Goal: Task Accomplishment & Management: Use online tool/utility

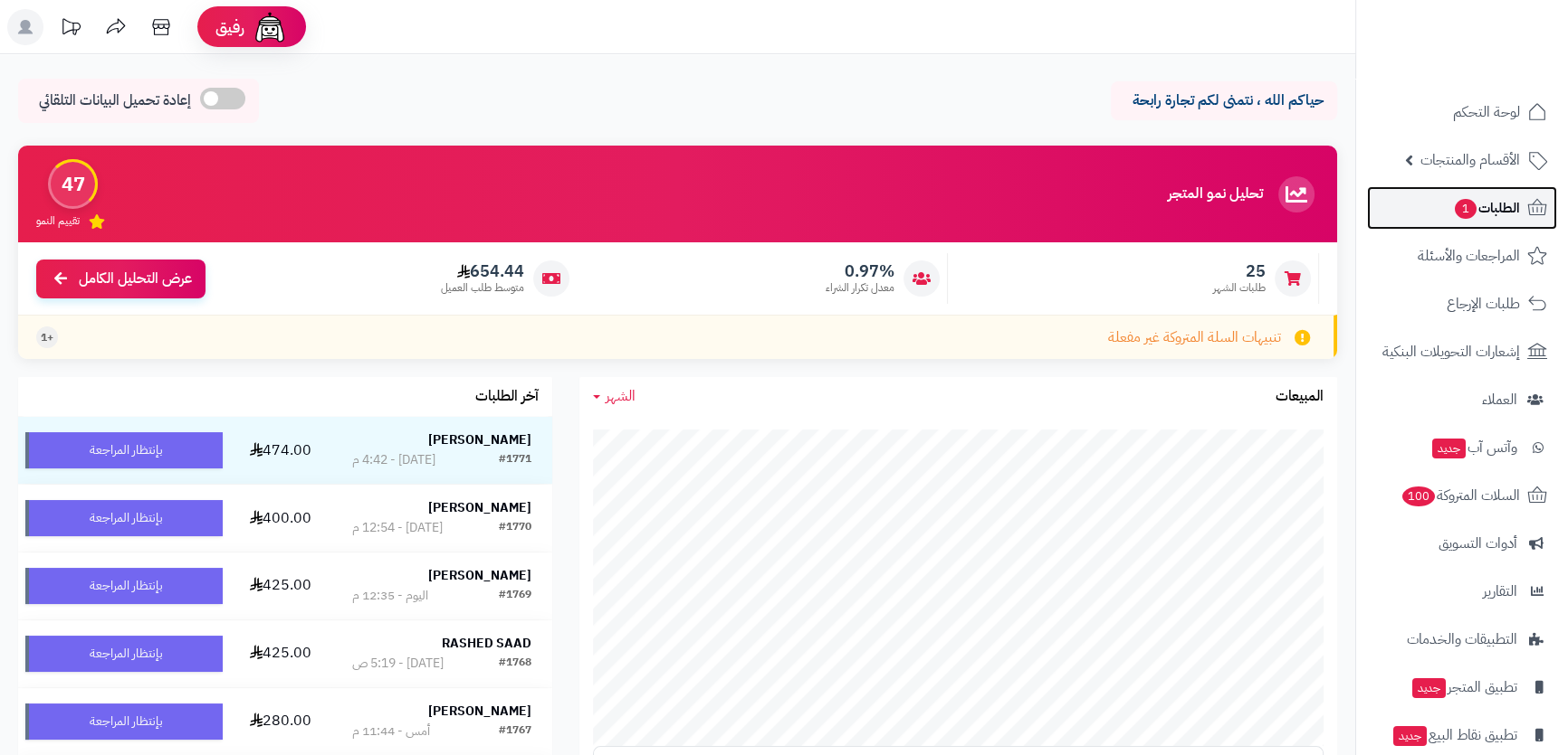
click at [1465, 209] on span "1" at bounding box center [1465, 208] width 21 height 20
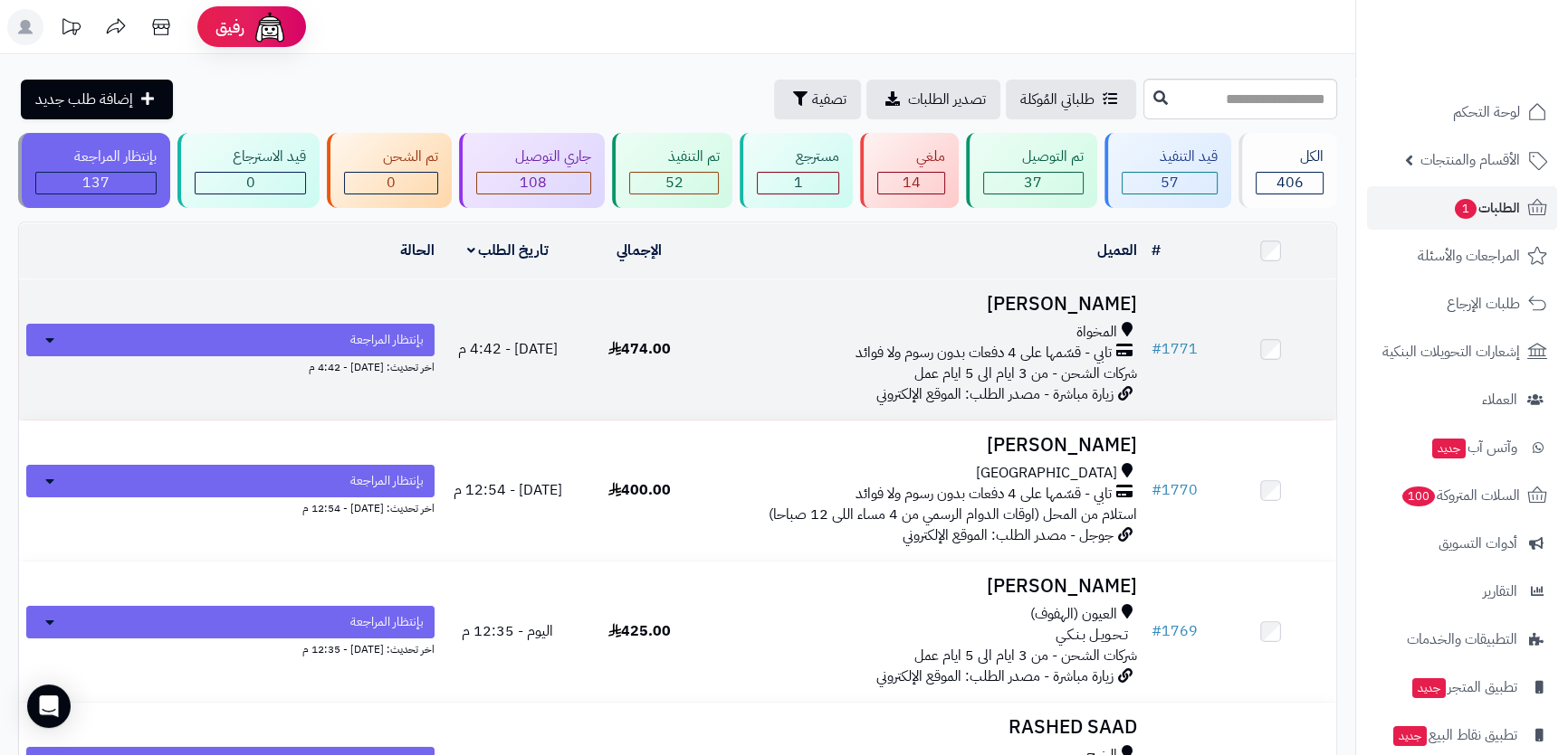
click at [1014, 317] on td "احمد العمري المخواة تابي - قسّمها على 4 دفعات بدون رسوم ولا فوائد شركات الشحن -…" at bounding box center [924, 349] width 439 height 141
click at [964, 298] on h3 "احمد العمري" at bounding box center [925, 303] width 425 height 20
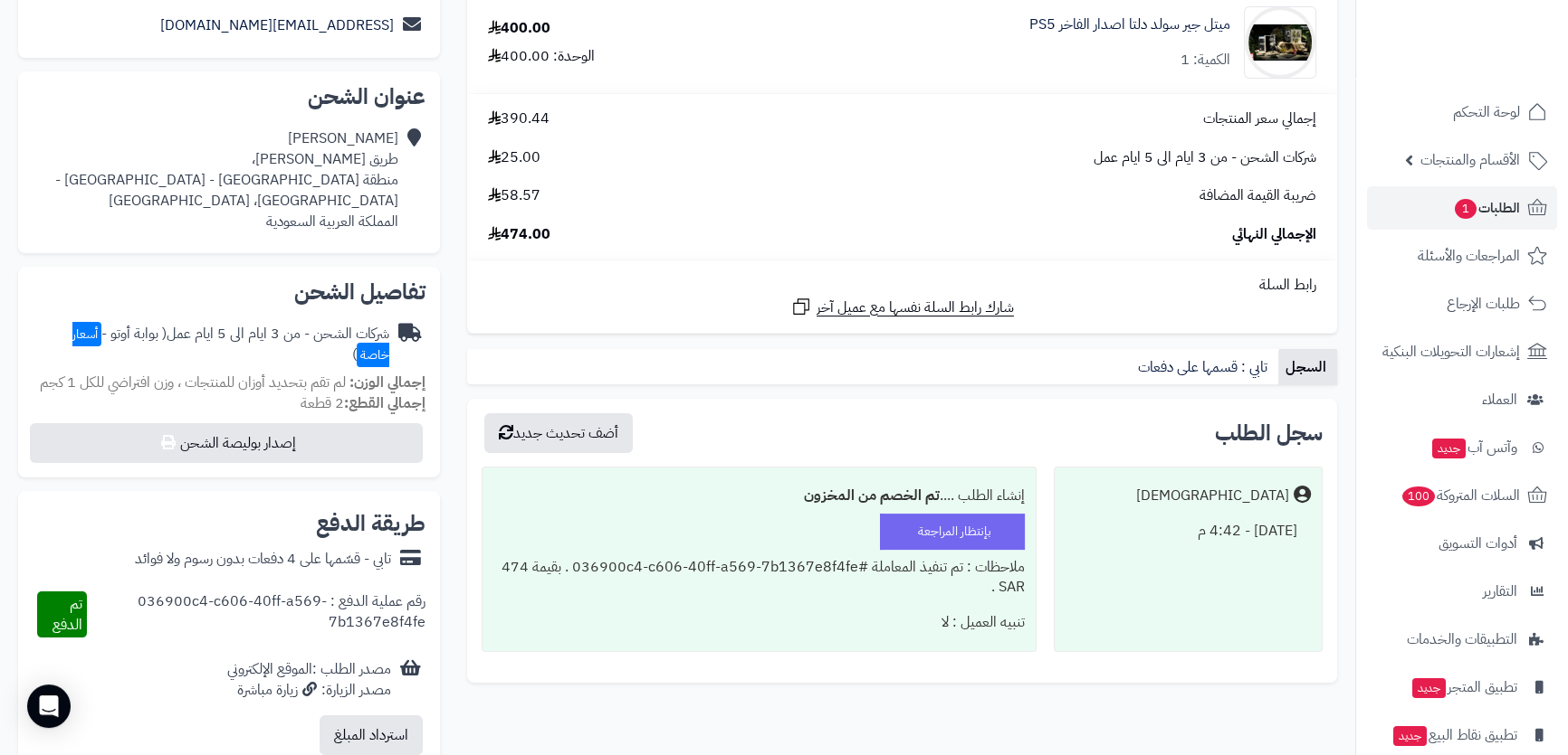
scroll to position [164, 0]
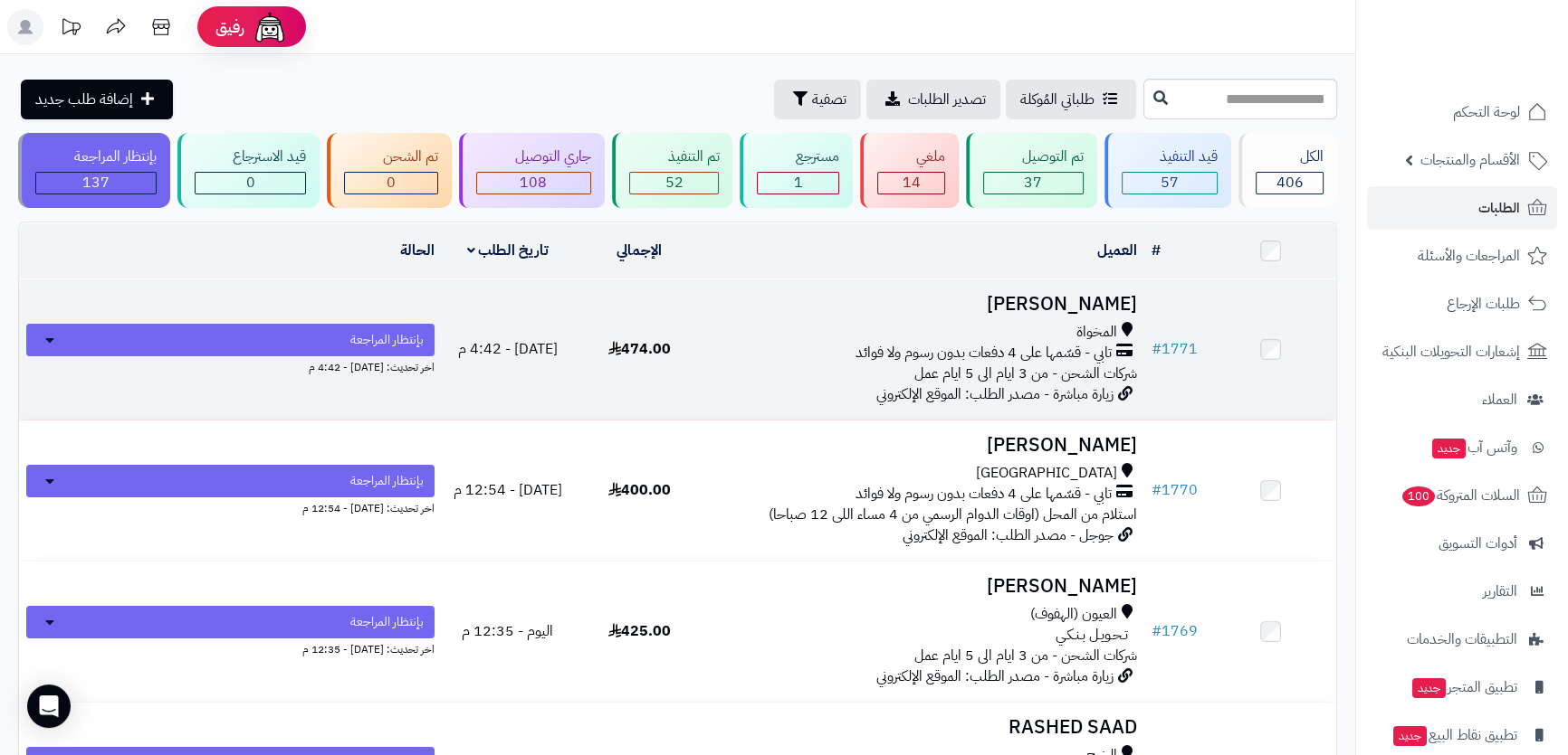
click at [812, 324] on div "المخواة" at bounding box center [925, 331] width 425 height 20
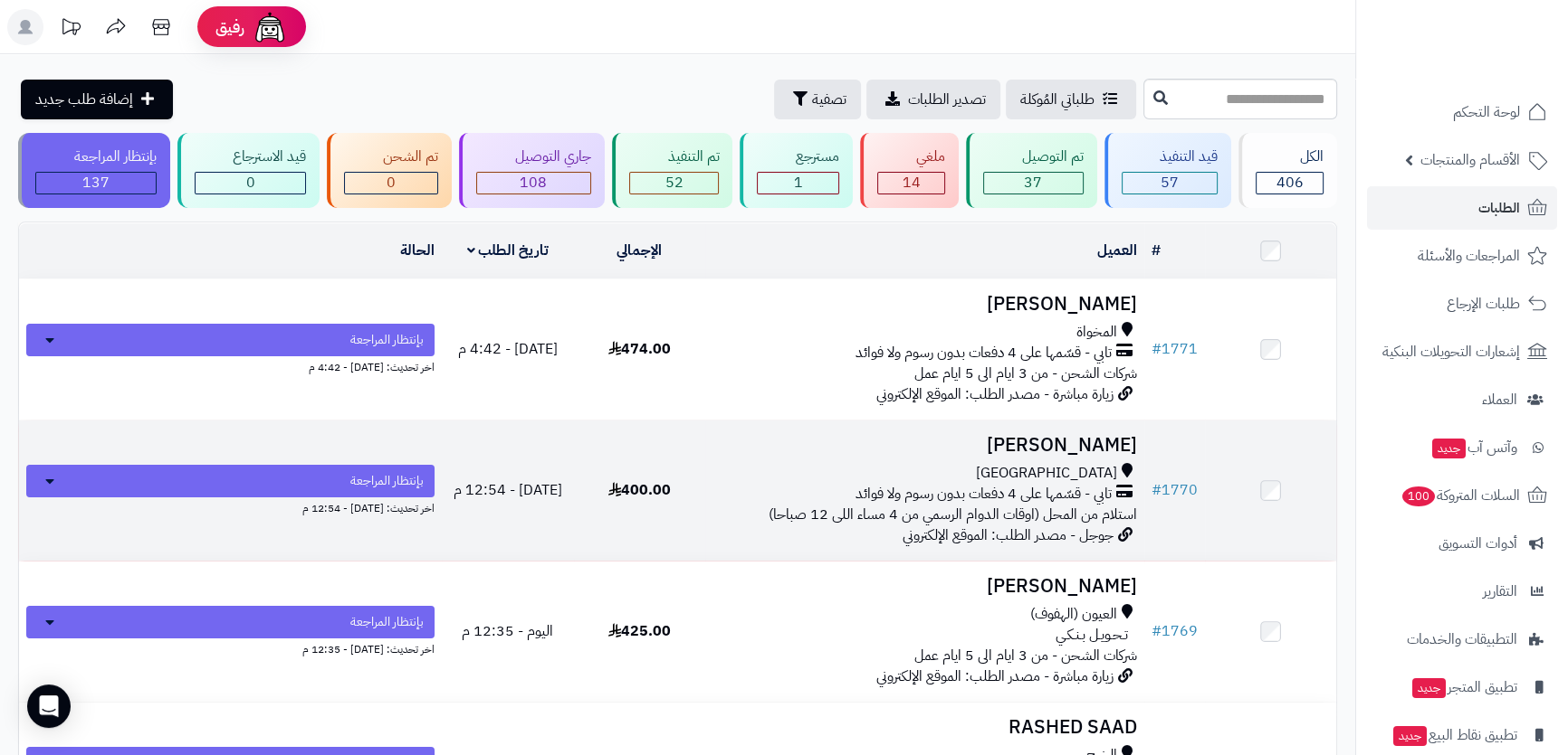
click at [825, 466] on div "جدة" at bounding box center [925, 473] width 425 height 20
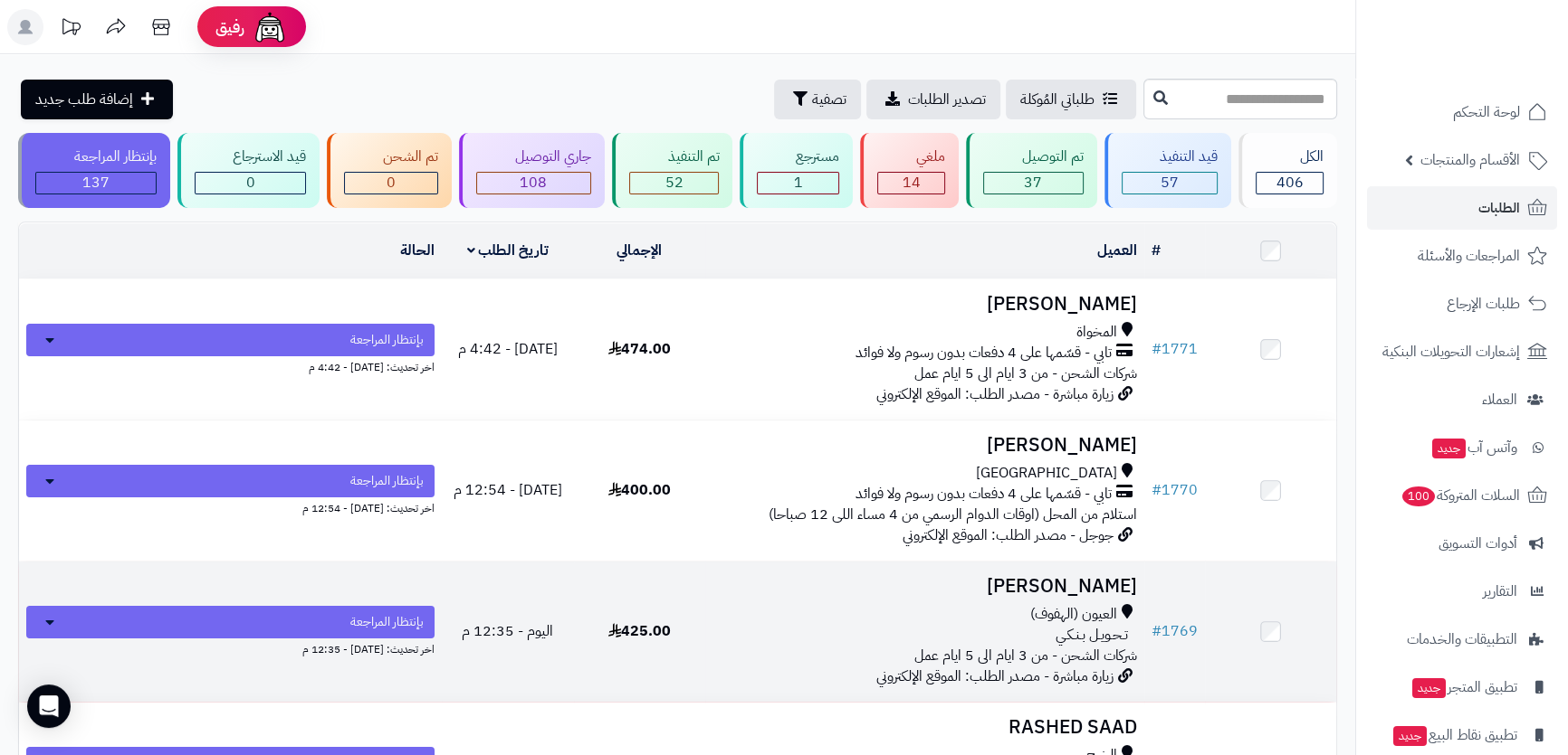
click at [848, 604] on div "العيون (الهفوف)" at bounding box center [925, 613] width 425 height 20
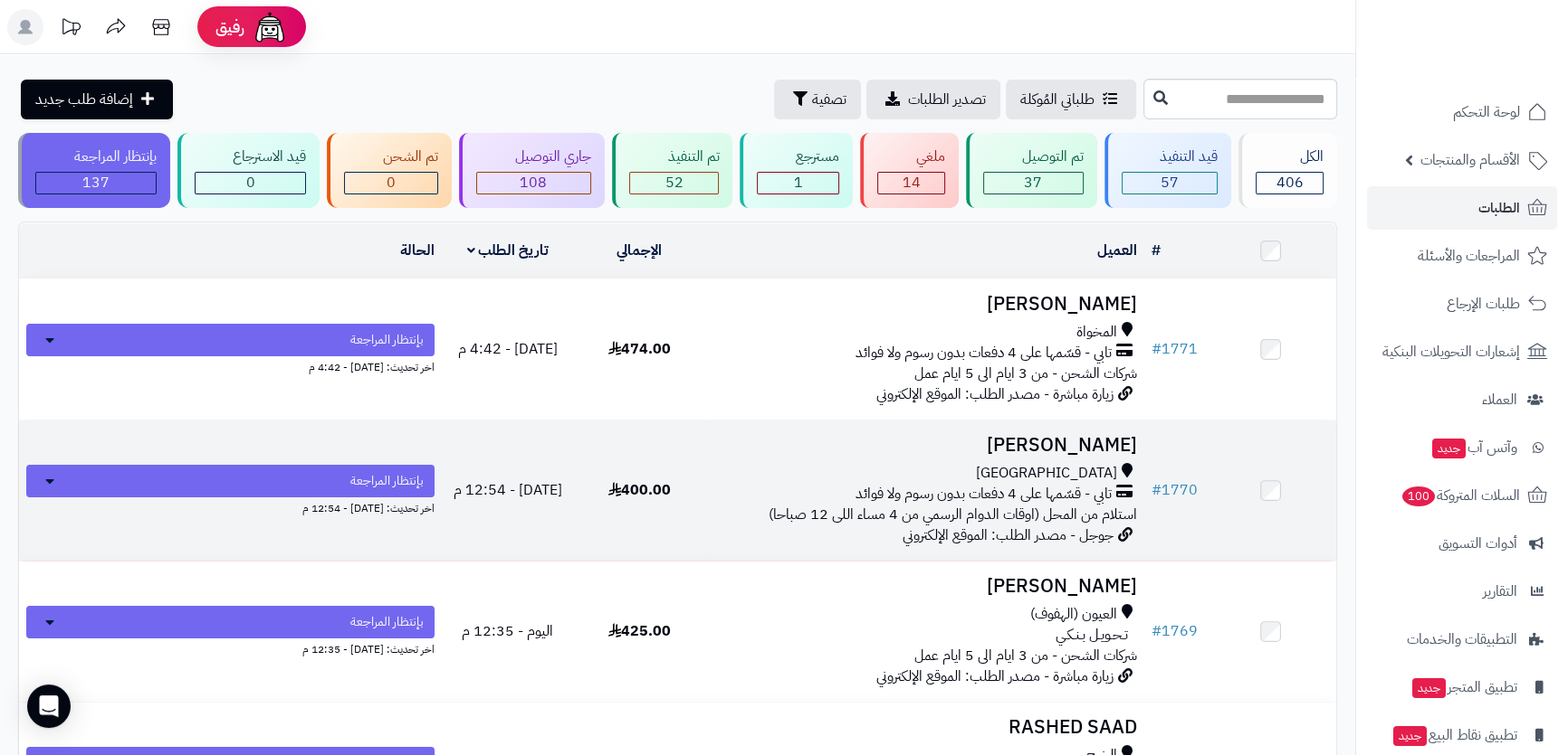
click at [935, 471] on div "[GEOGRAPHIC_DATA]" at bounding box center [925, 473] width 425 height 20
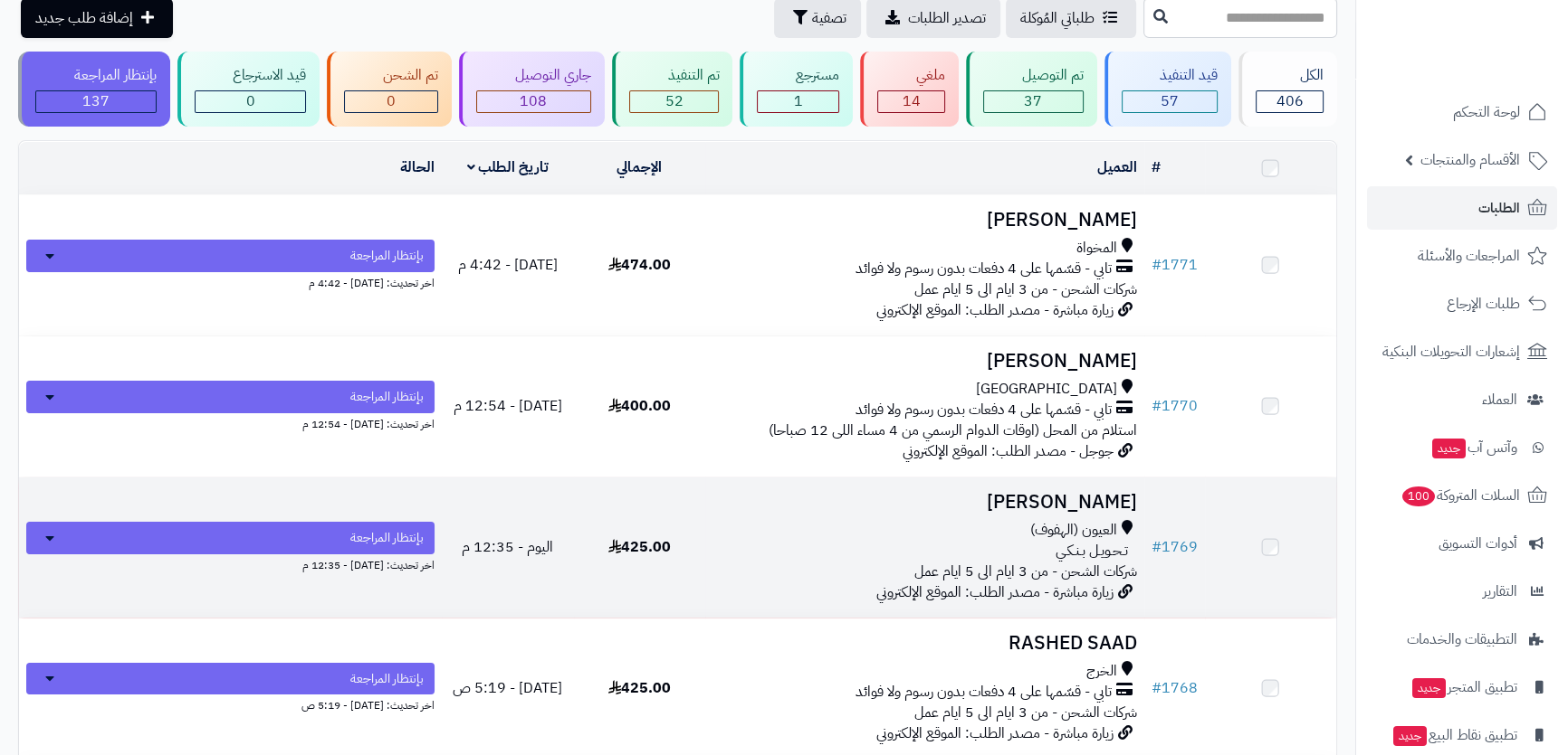
scroll to position [81, 0]
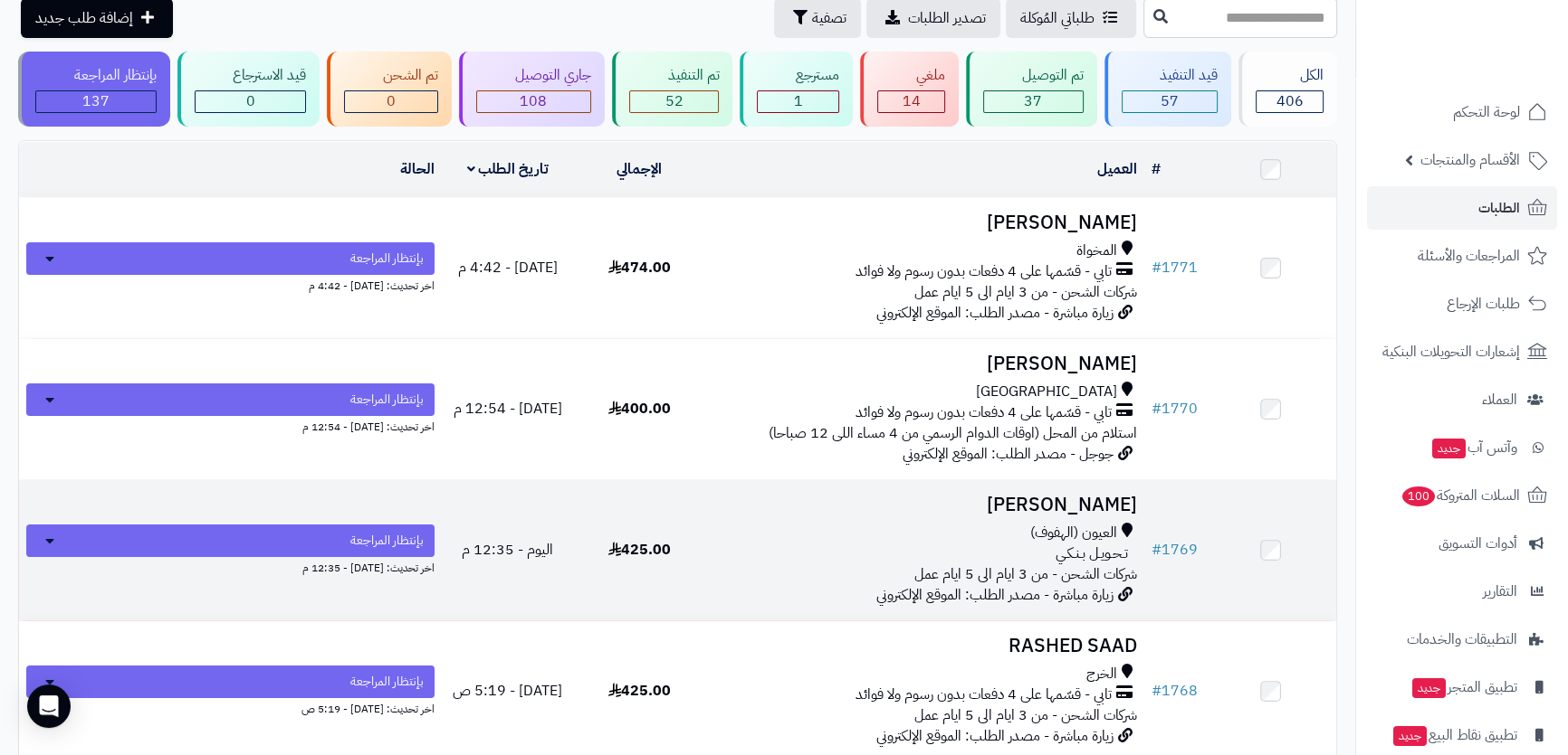
click at [950, 507] on h3 "احمد الناشي" at bounding box center [925, 505] width 425 height 20
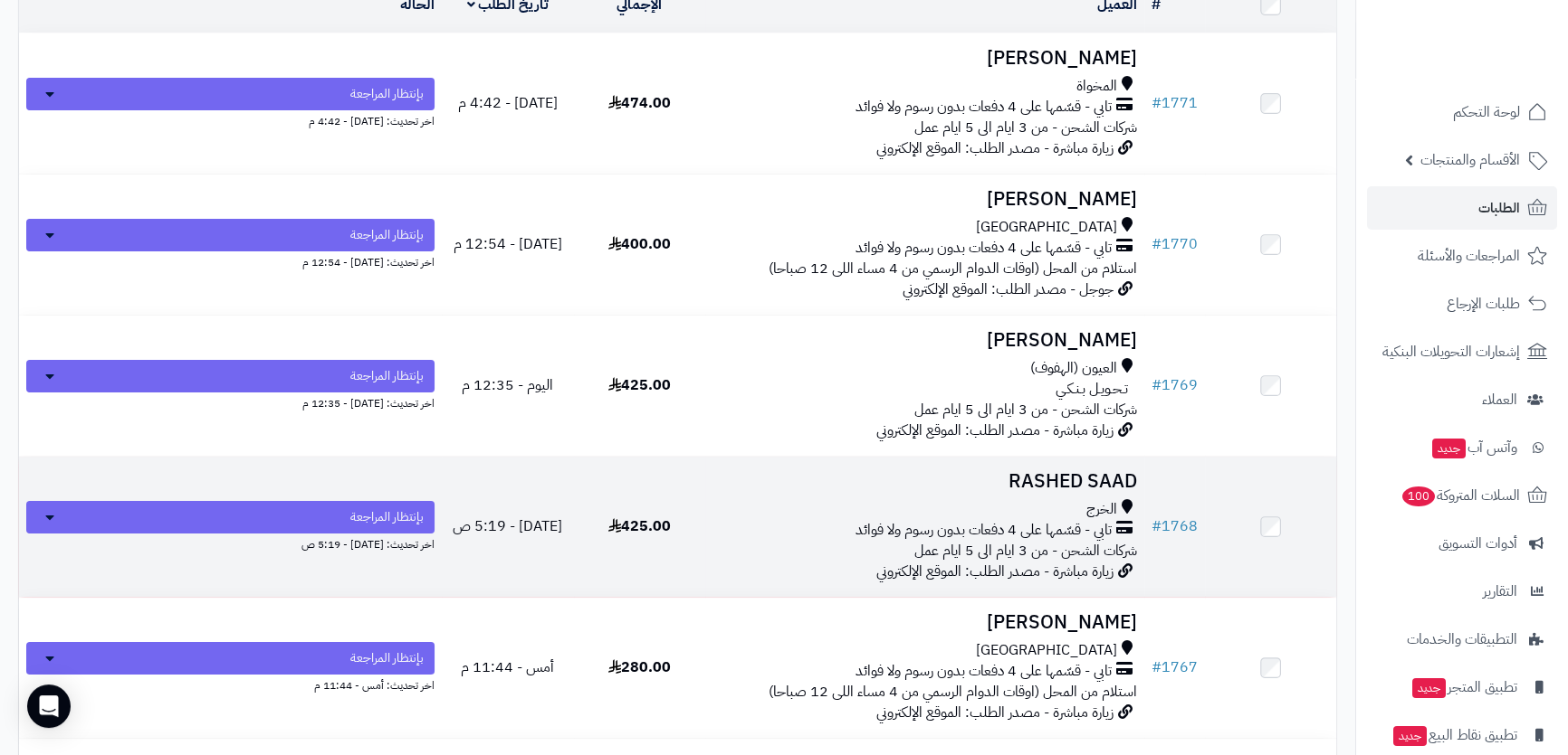
scroll to position [329, 0]
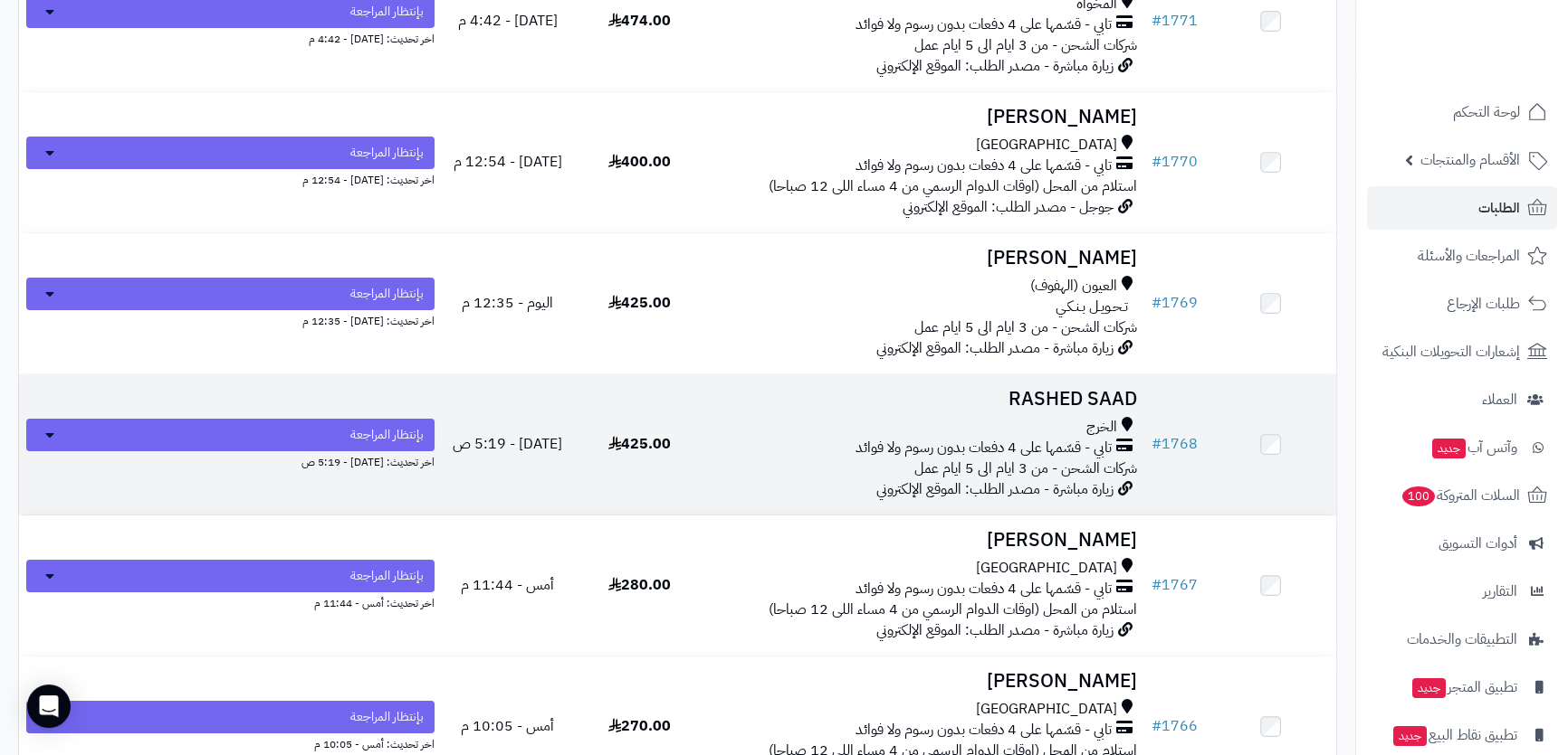
click at [809, 530] on h3 "Fahad Jamali" at bounding box center [925, 540] width 425 height 20
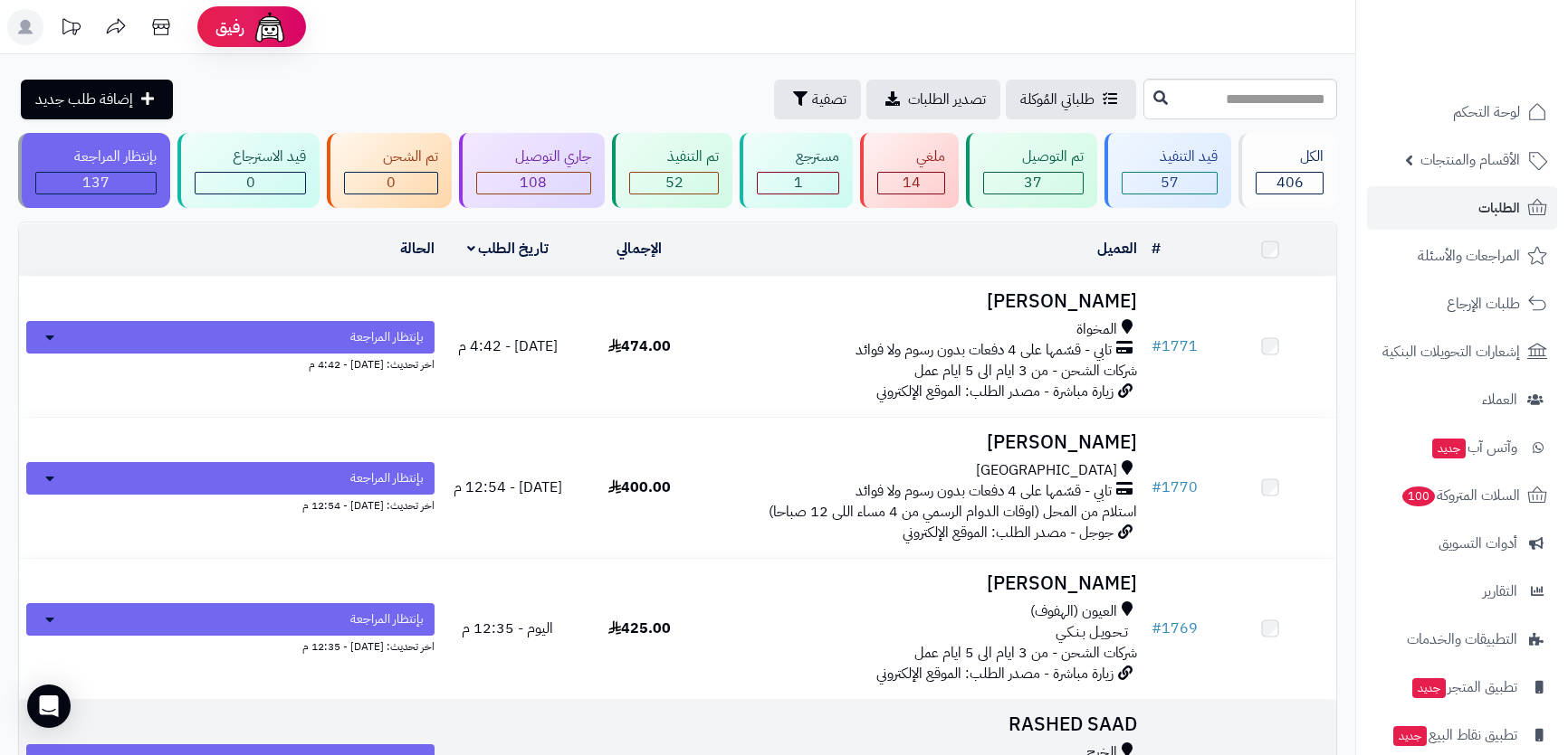
scroll to position [329, 0]
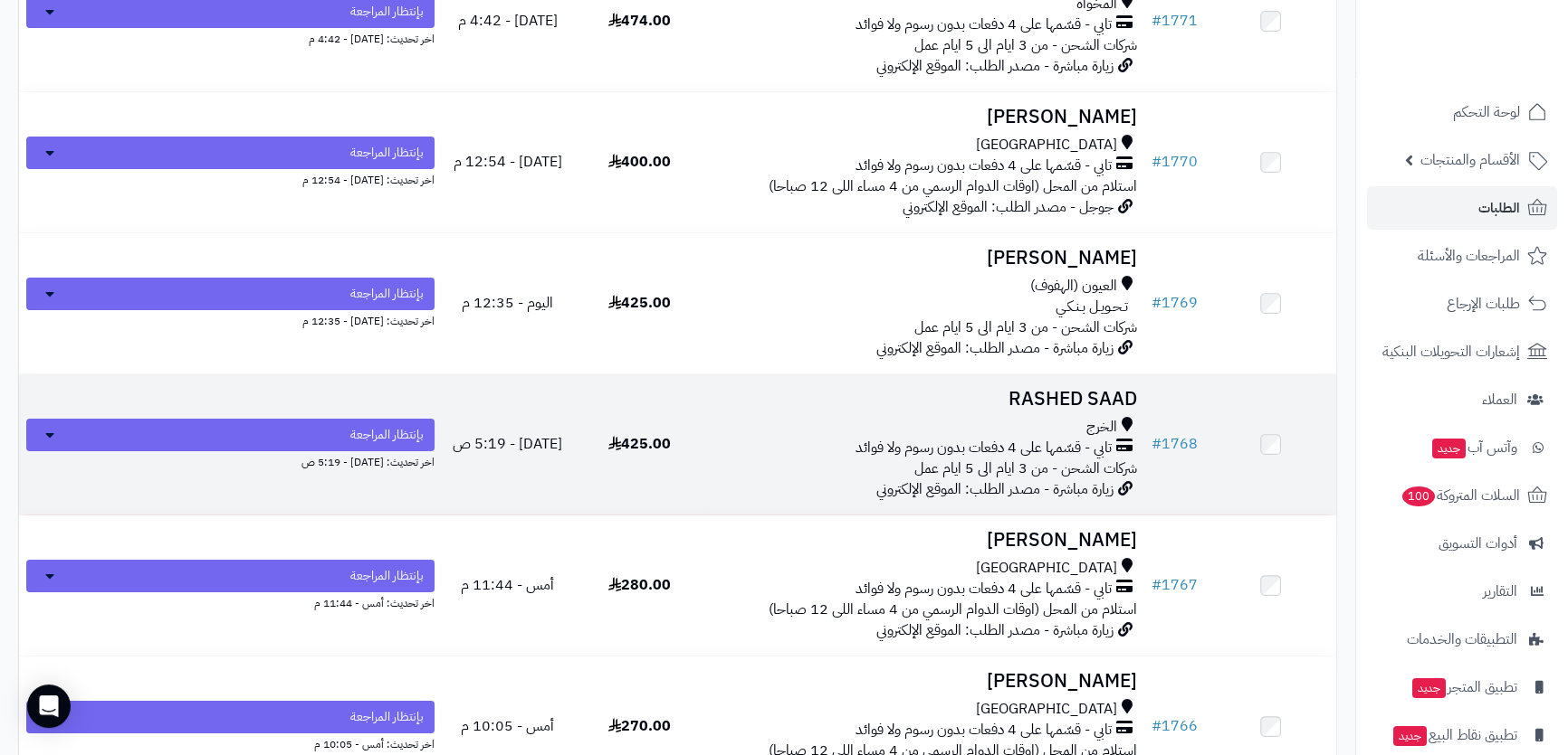
click at [732, 425] on div "الخرج" at bounding box center [925, 426] width 425 height 20
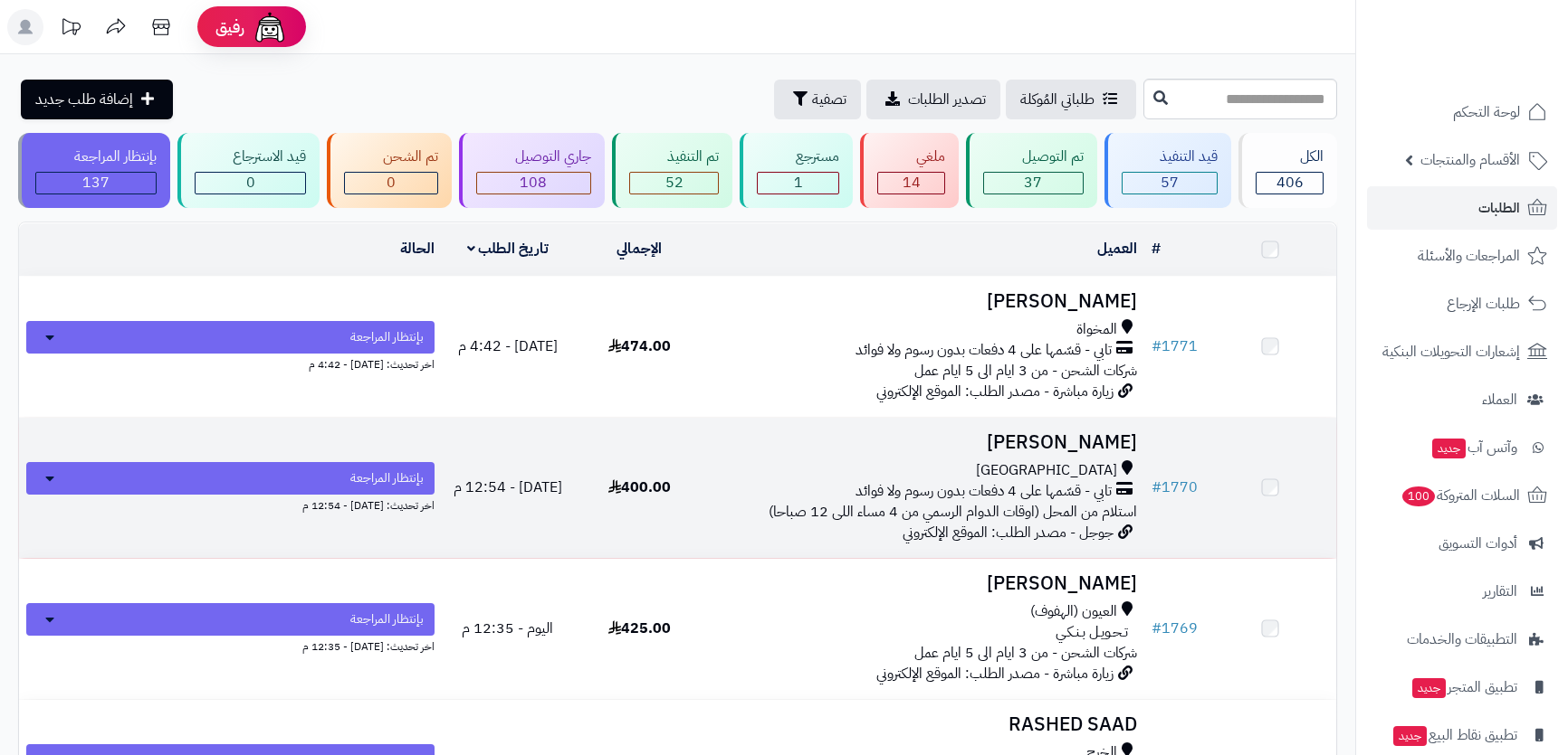
scroll to position [329, 0]
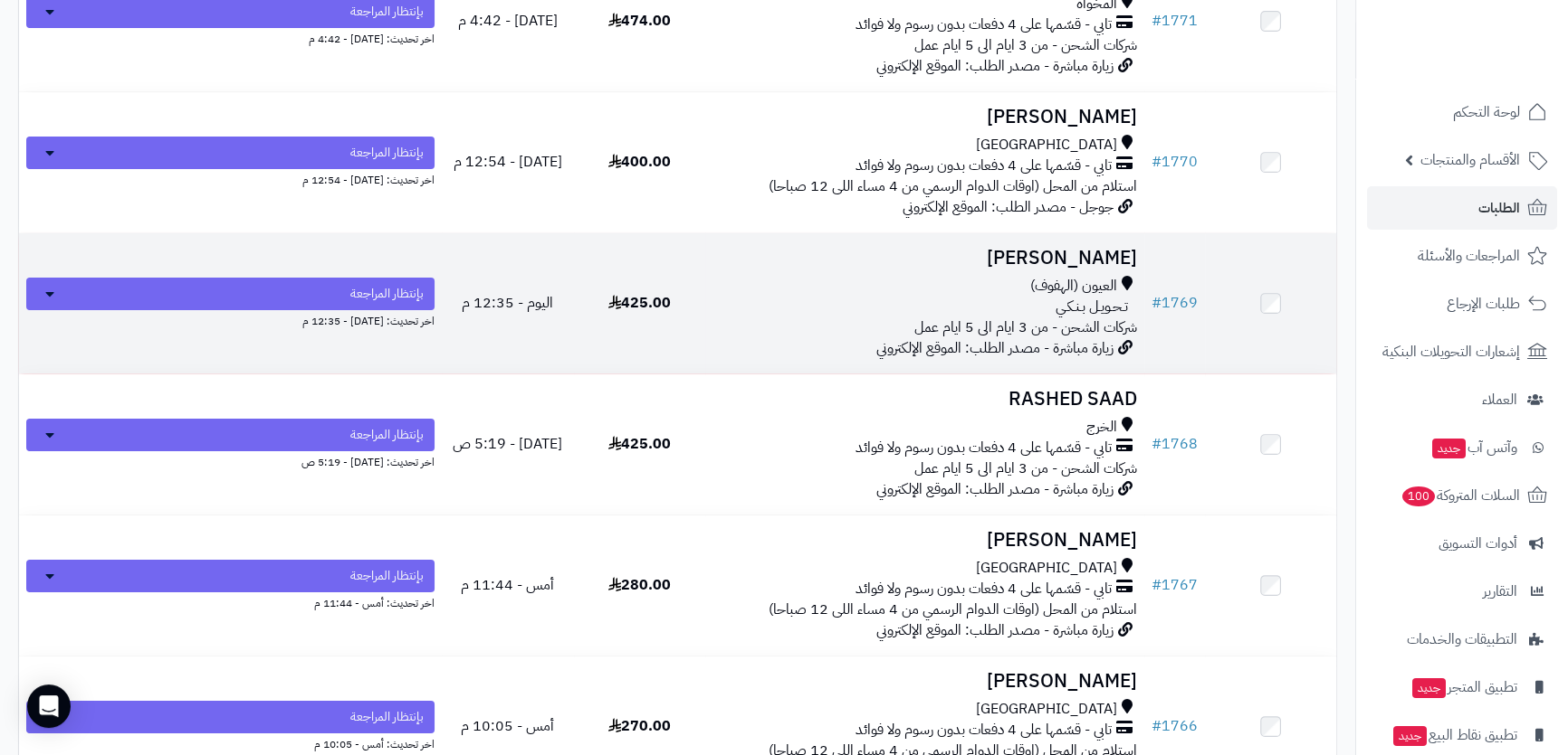
click at [822, 297] on div "تـحـويـل بـنـكـي" at bounding box center [925, 306] width 425 height 20
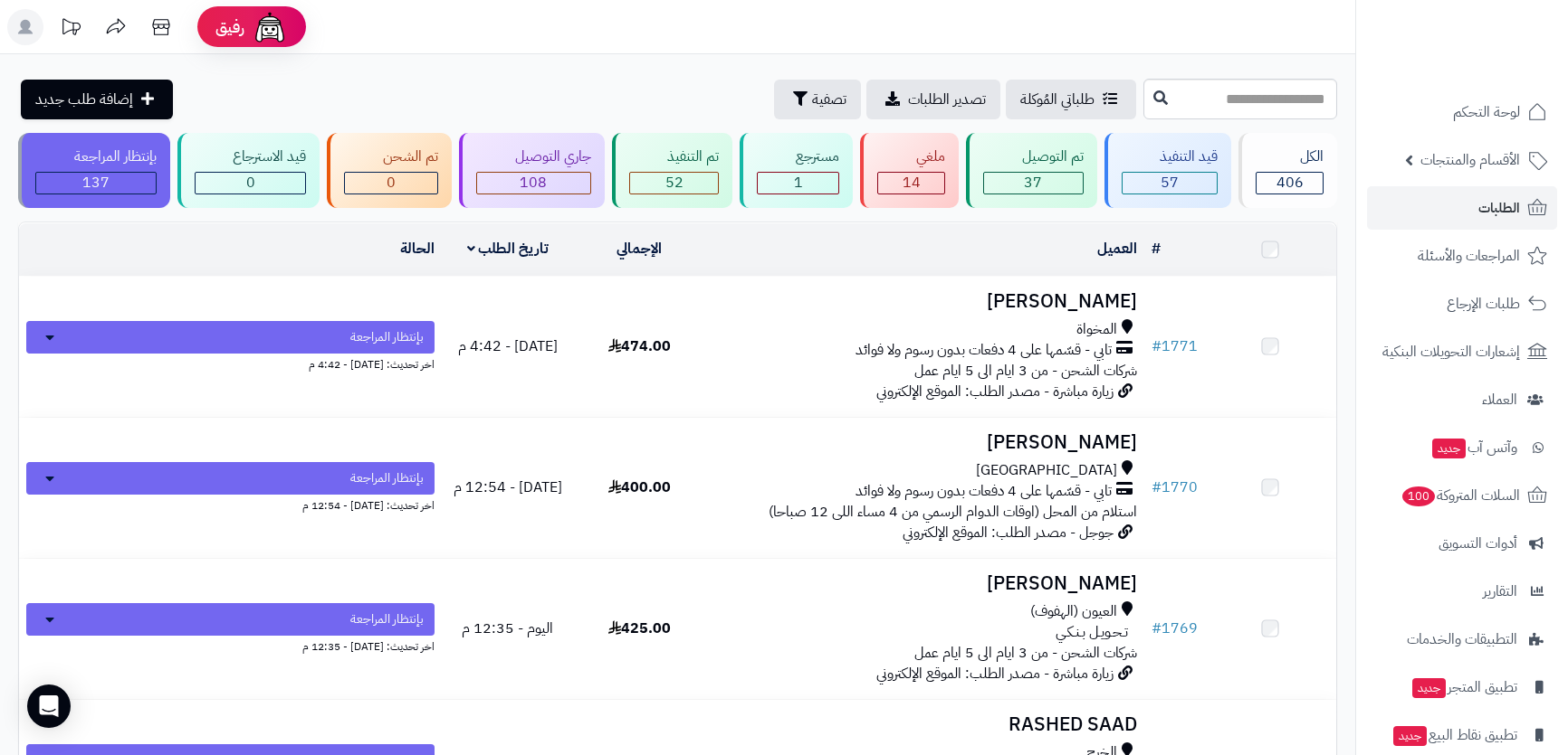
scroll to position [246, 0]
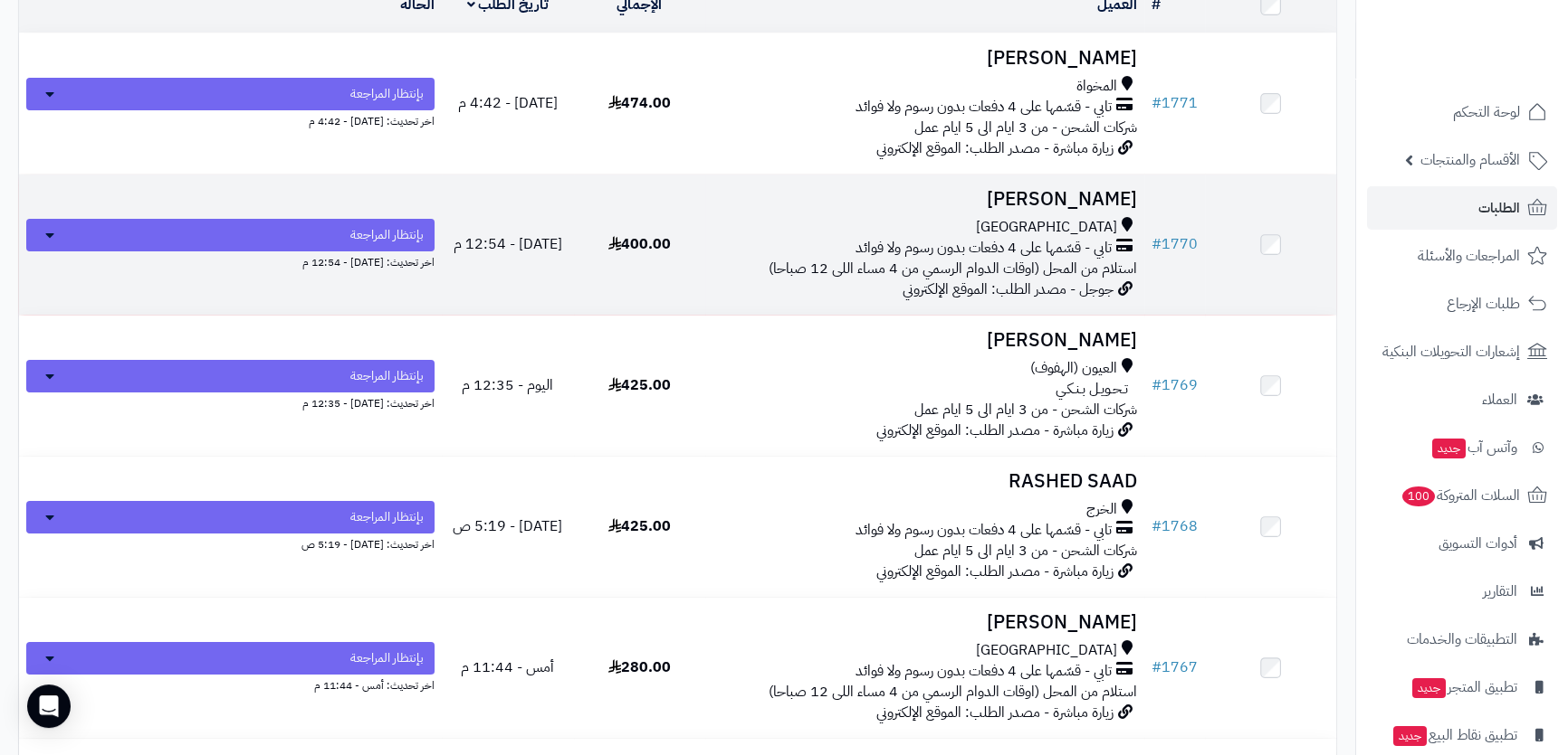
click at [777, 209] on td "ابوبكر احمد جدة تابي - قسّمها على 4 دفعات بدون رسوم ولا فوائد استلام من المحل (…" at bounding box center [924, 244] width 439 height 141
click at [932, 211] on td "ابوبكر احمد جدة تابي - قسّمها على 4 دفعات بدون رسوم ولا فوائد استلام من المحل (…" at bounding box center [924, 244] width 439 height 141
click at [1076, 193] on h3 "[PERSON_NAME]" at bounding box center [925, 199] width 425 height 20
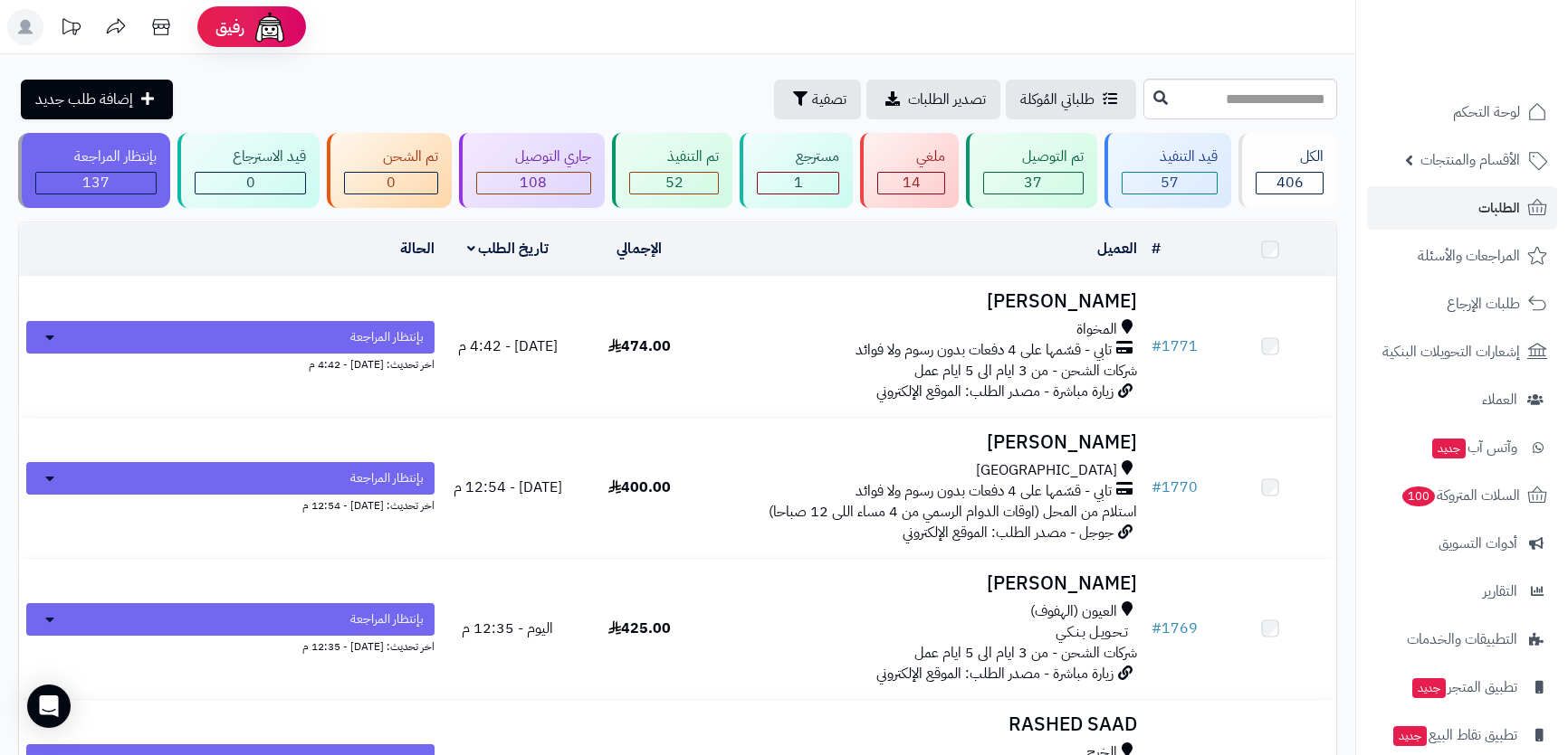
scroll to position [246, 0]
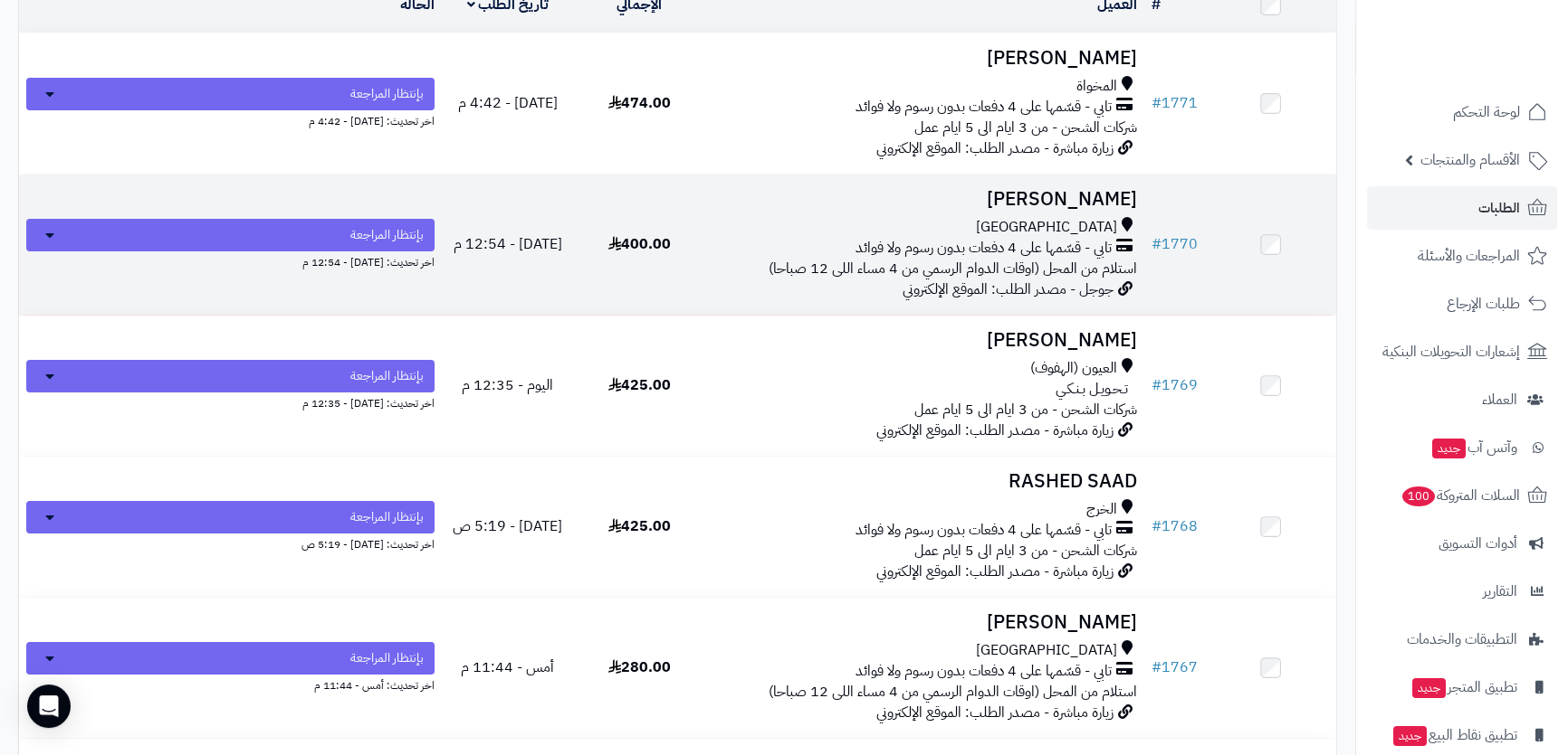
click at [760, 217] on div "[GEOGRAPHIC_DATA]" at bounding box center [925, 227] width 425 height 20
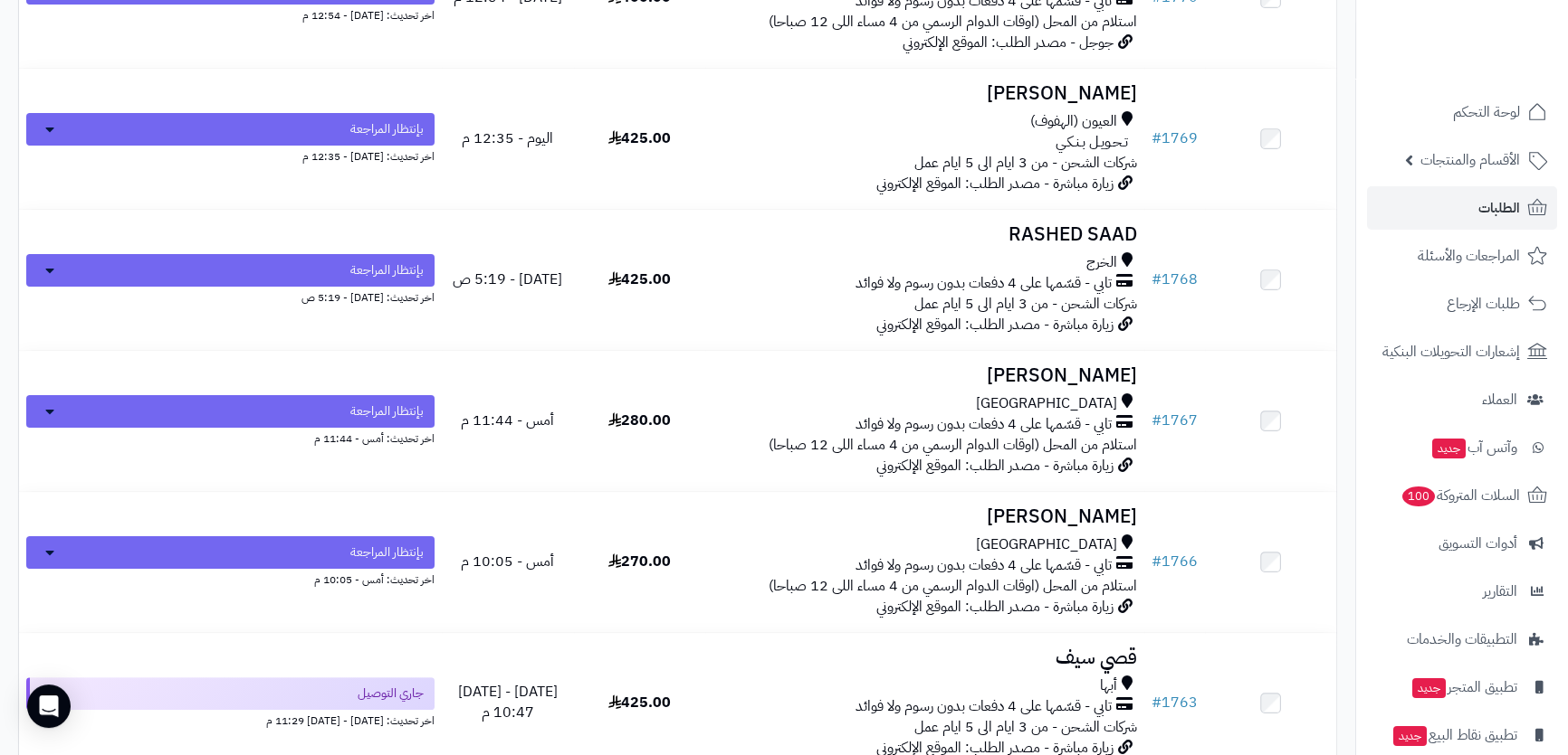
scroll to position [576, 0]
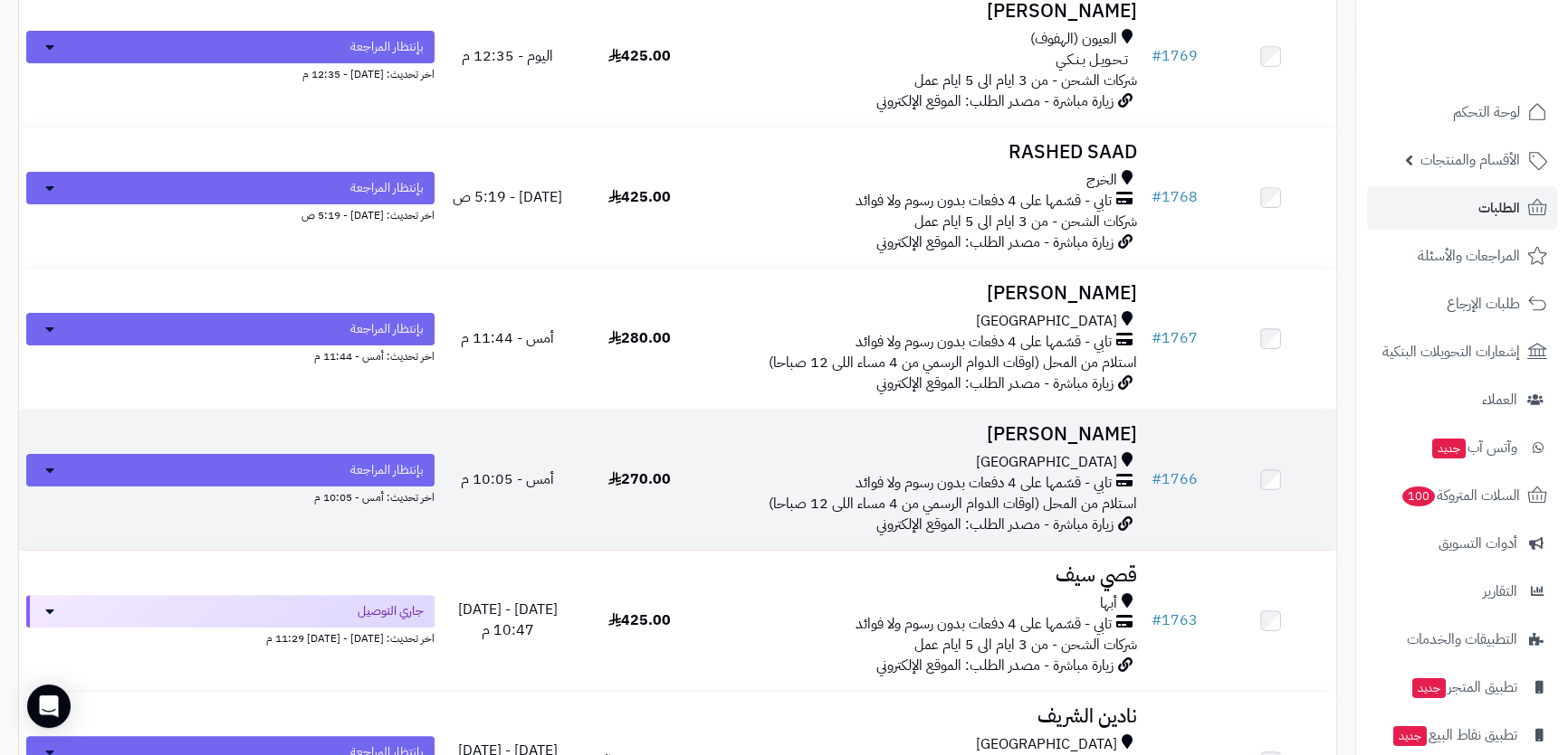
click at [780, 433] on h3 "[PERSON_NAME]" at bounding box center [925, 434] width 425 height 20
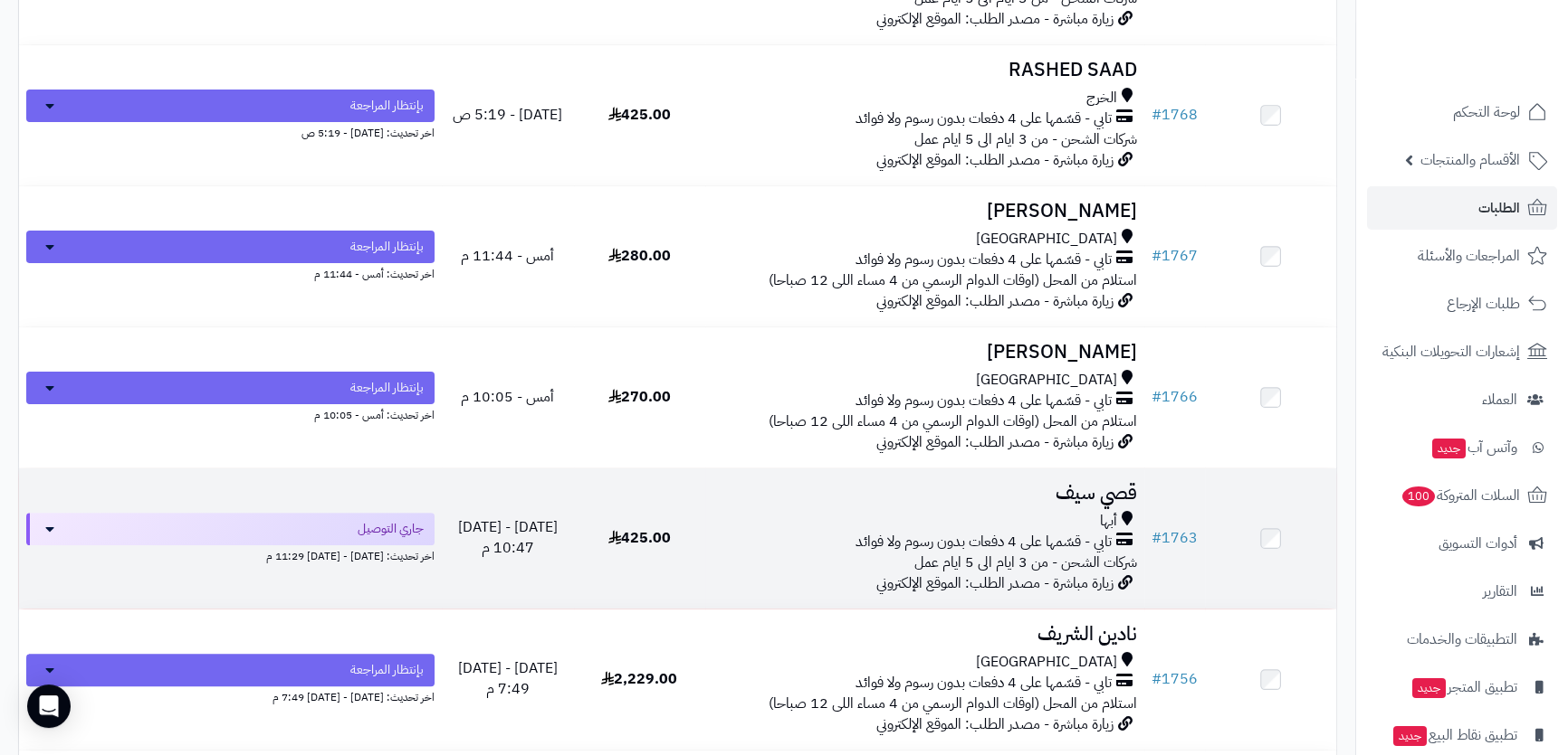
scroll to position [740, 0]
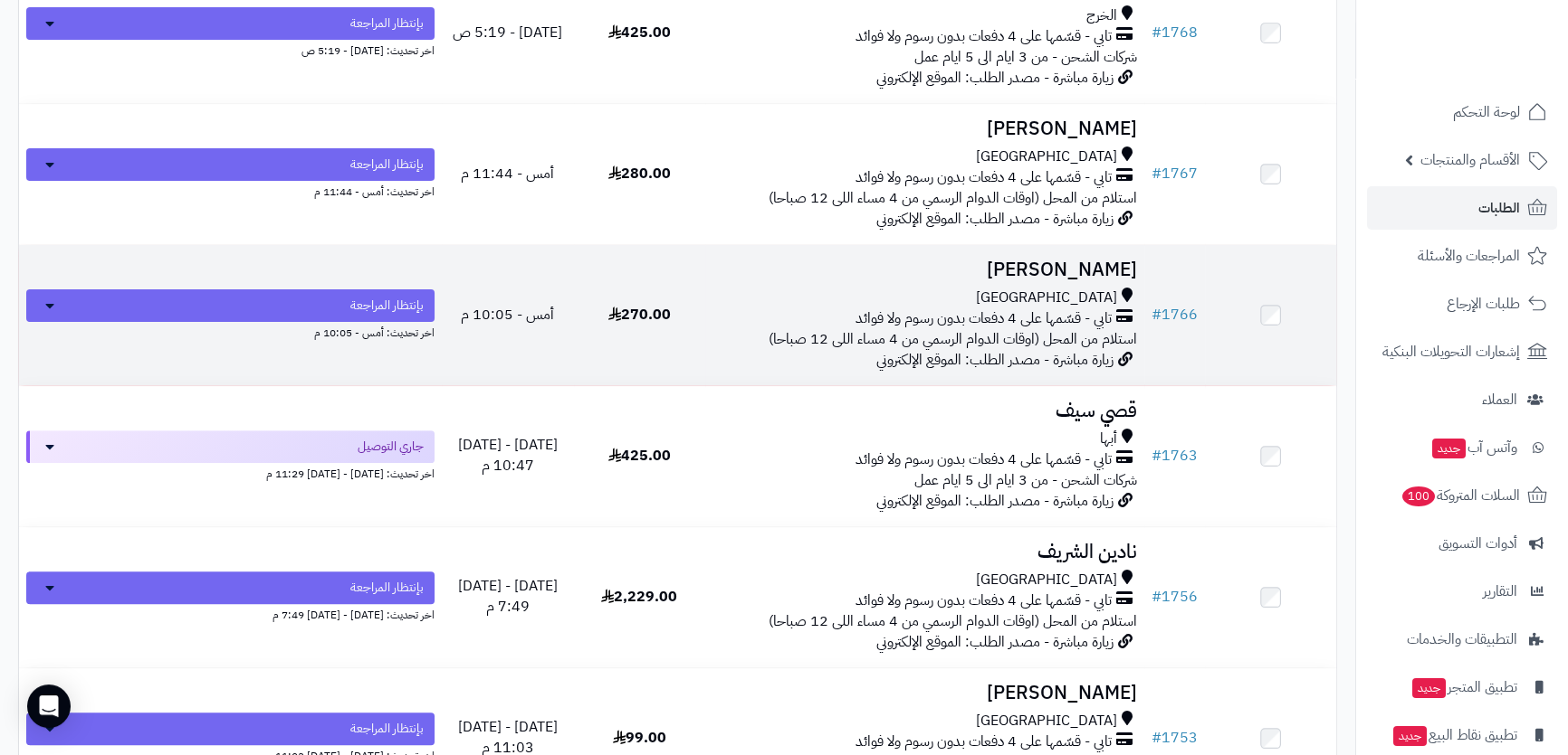
click at [739, 301] on div "جدة" at bounding box center [925, 298] width 425 height 20
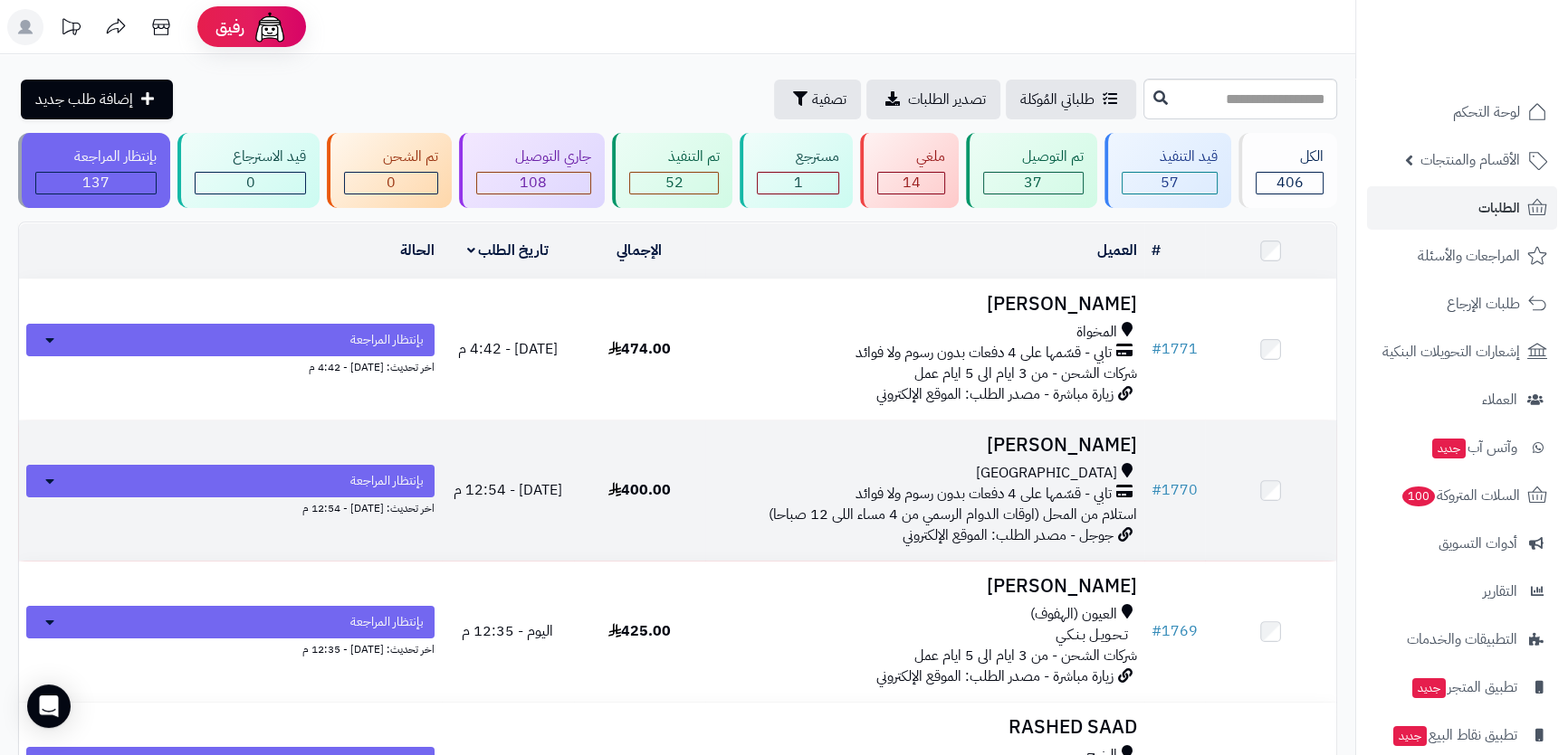
click at [770, 464] on div "جدة" at bounding box center [925, 473] width 425 height 20
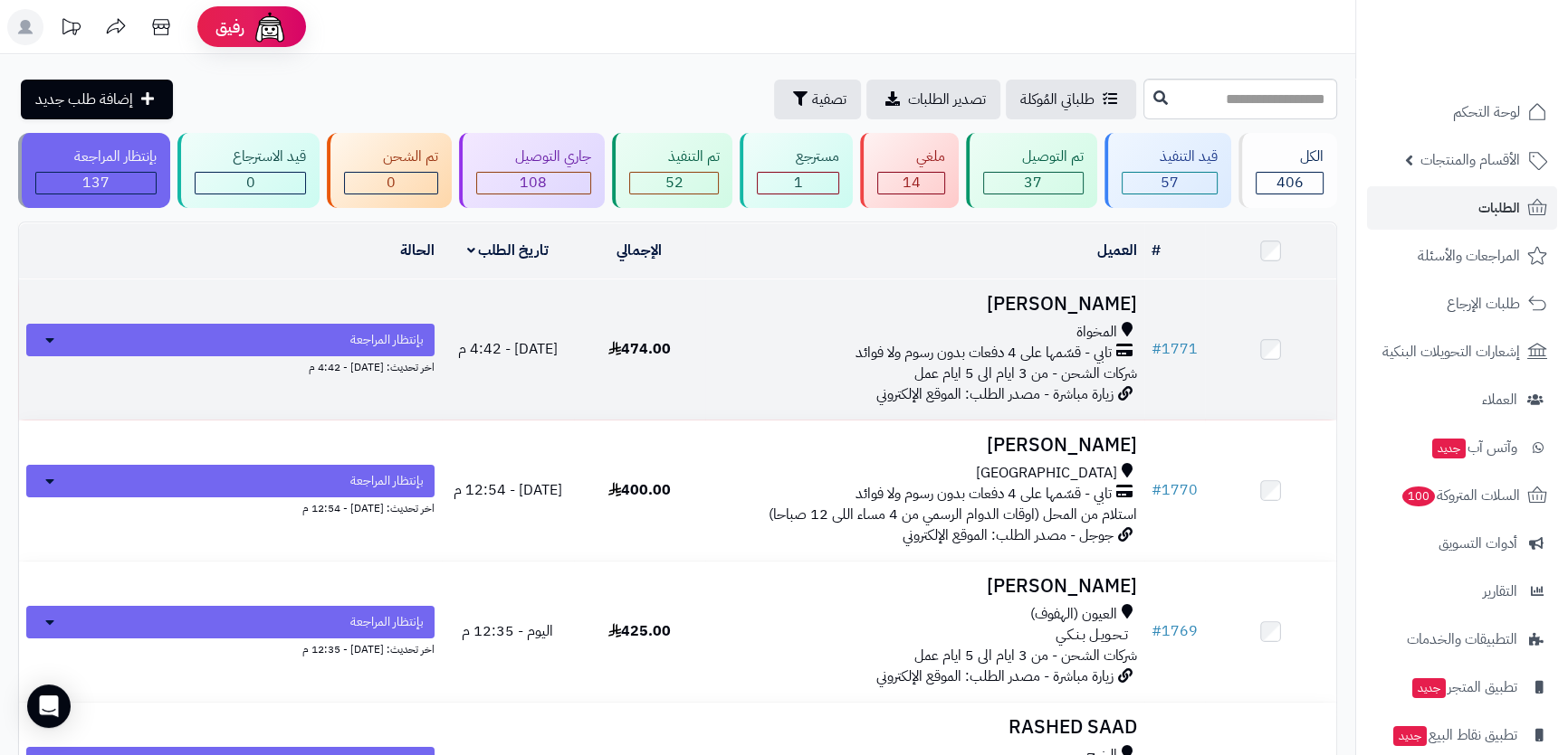
click at [1146, 343] on td "# 1771" at bounding box center [1174, 349] width 61 height 141
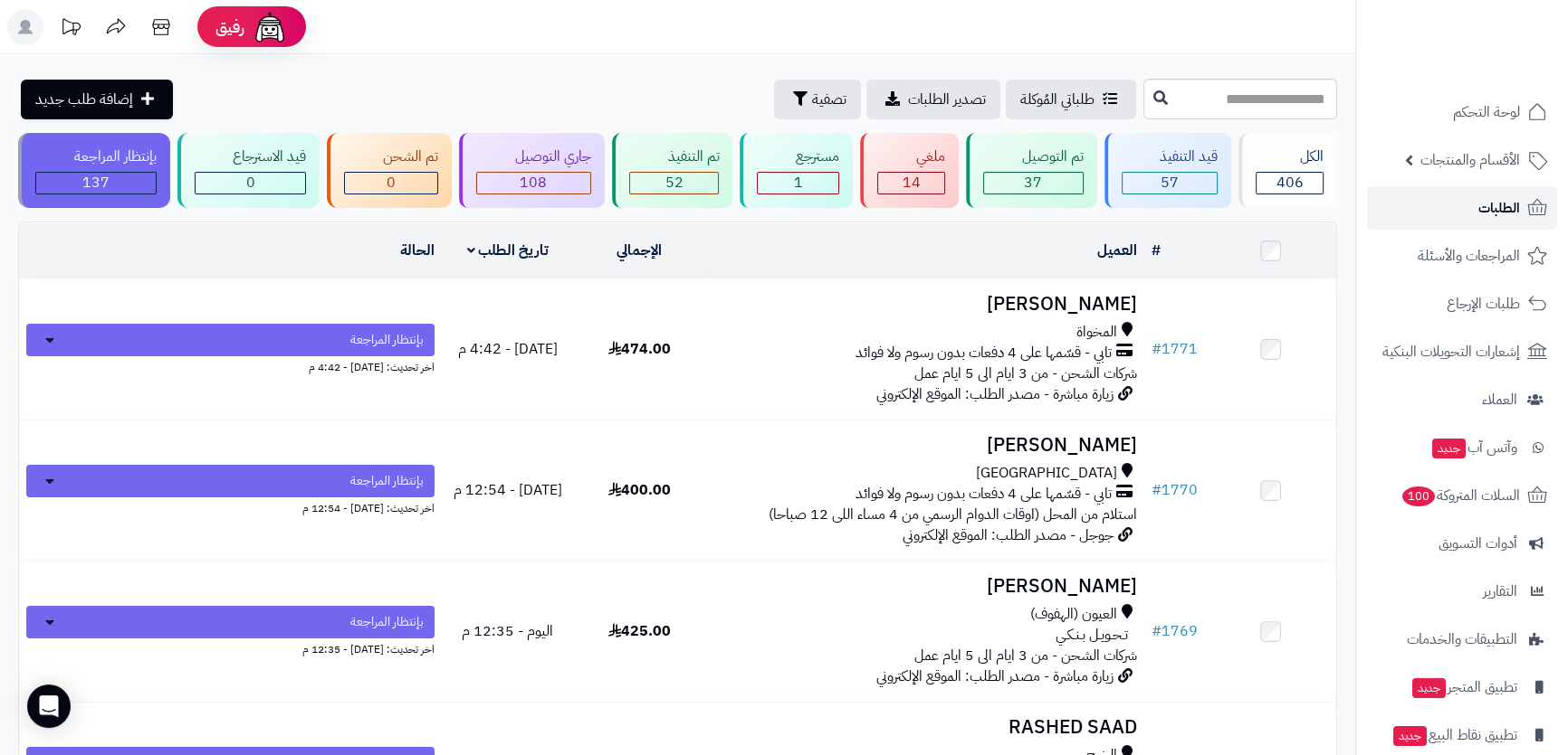
click at [1478, 198] on span "الطلبات" at bounding box center [1498, 208] width 42 height 25
click at [1400, 162] on link "الأقسام والمنتجات" at bounding box center [1461, 160] width 190 height 44
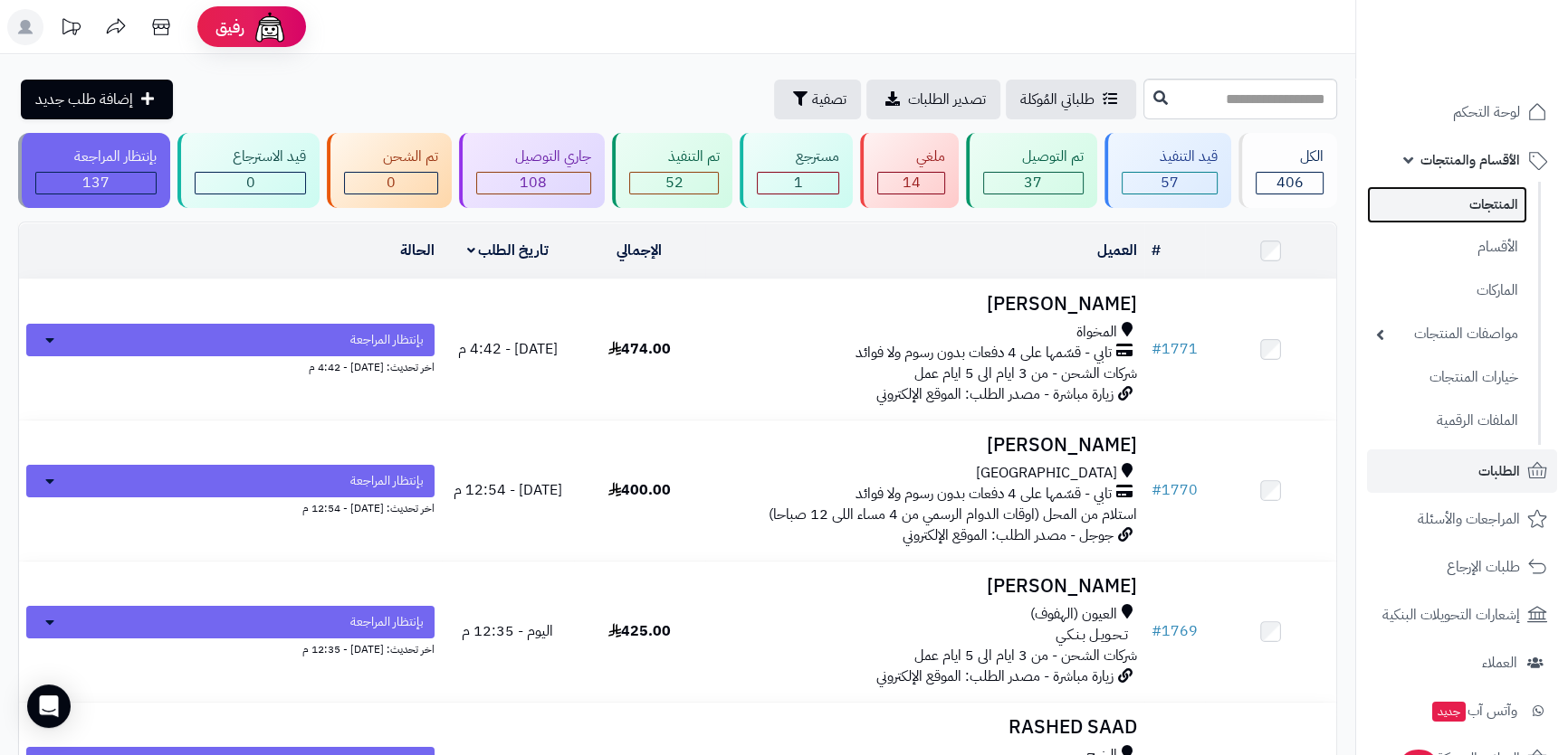
click at [1443, 200] on link "المنتجات" at bounding box center [1446, 204] width 160 height 37
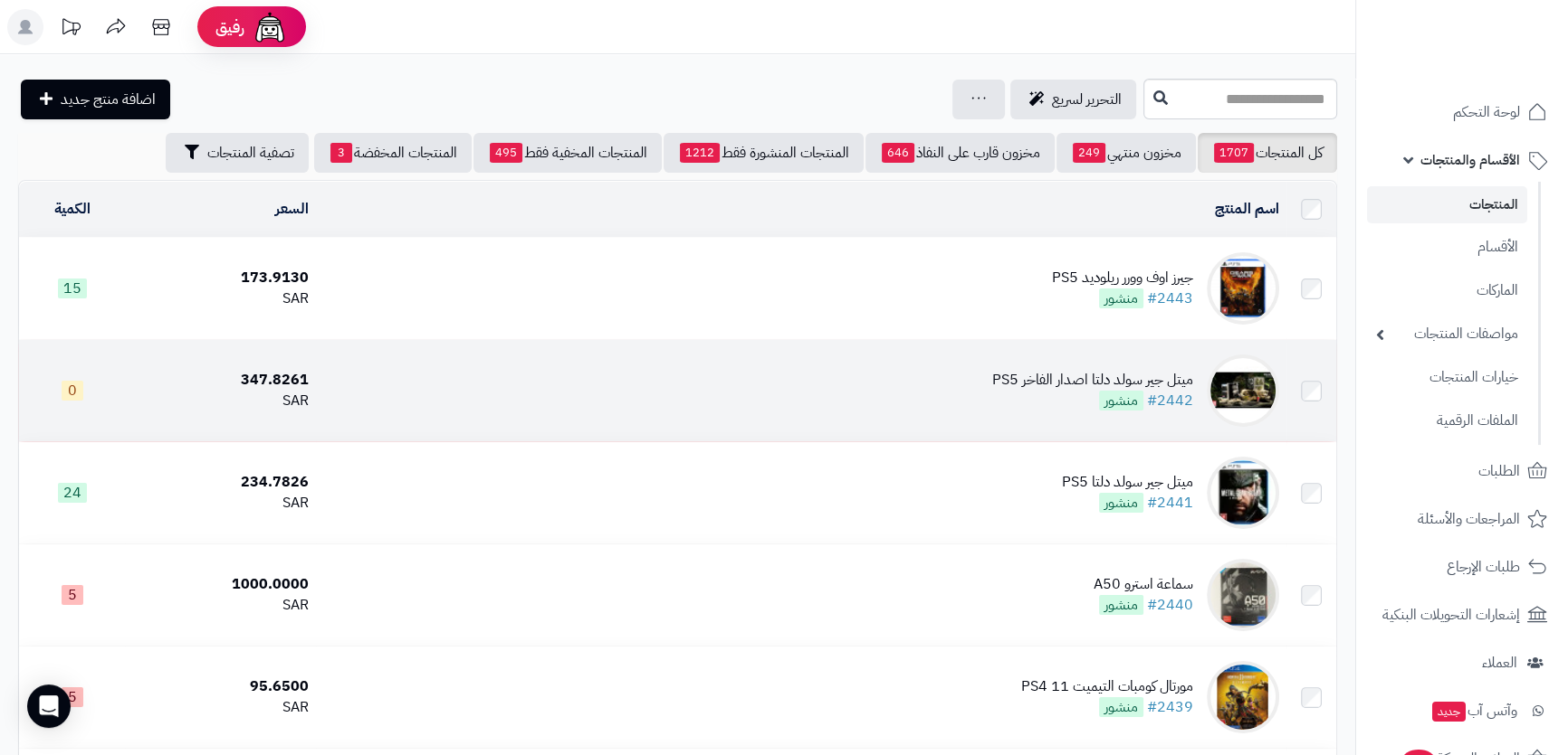
click at [904, 403] on td "ميتل جير سولد دلتا اصدار الفاخر PS5 #2442 منشور" at bounding box center [801, 391] width 971 height 102
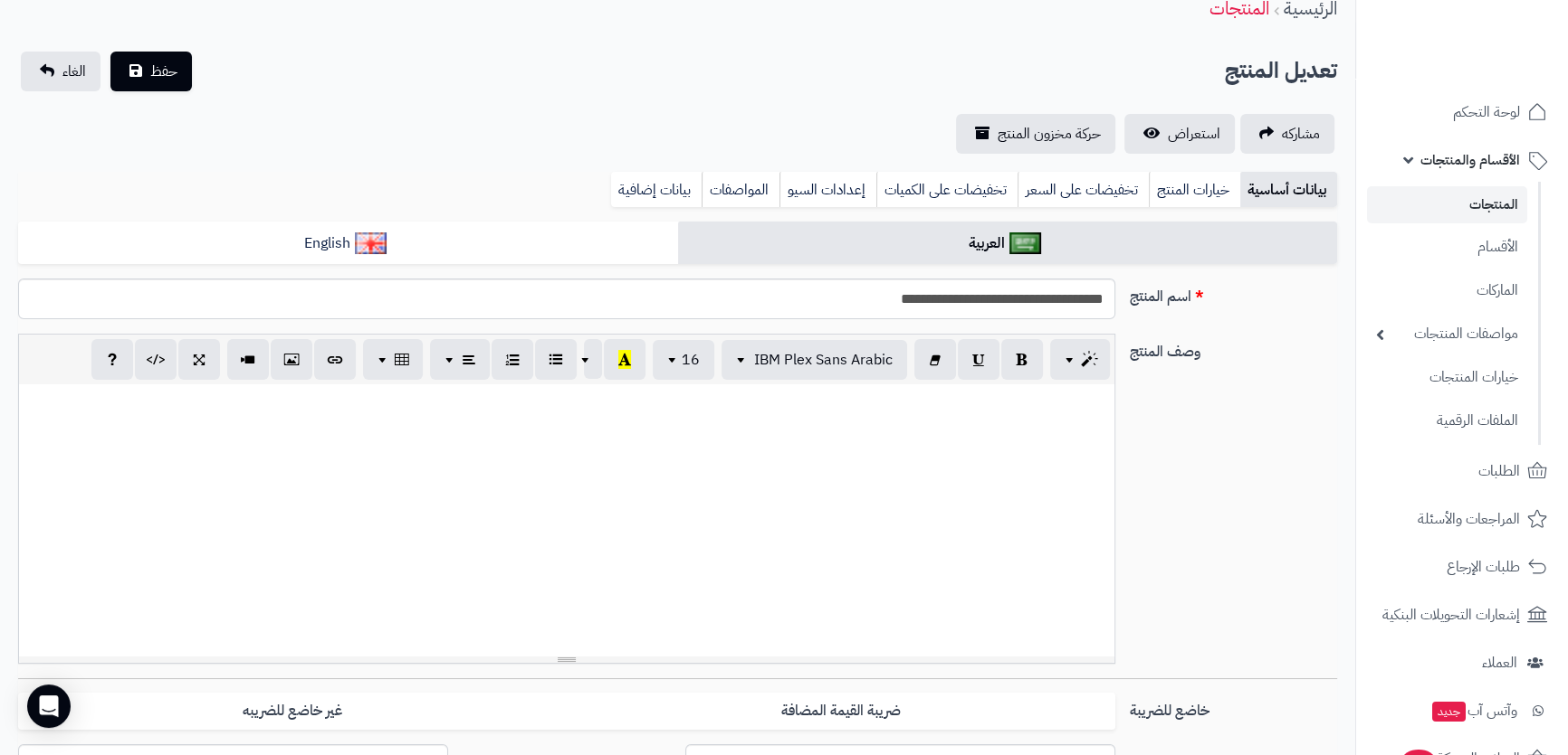
scroll to position [329, 0]
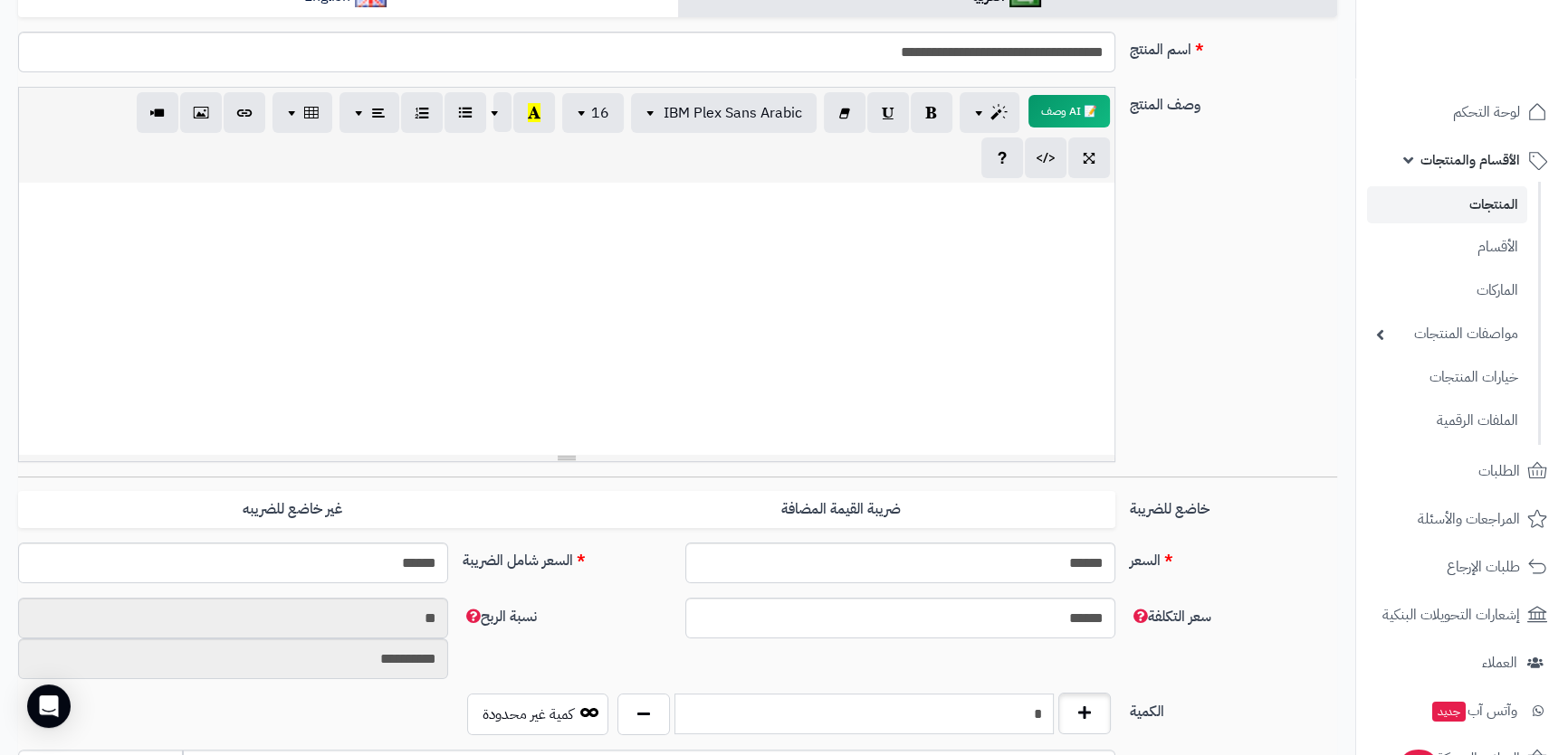
drag, startPoint x: 1020, startPoint y: 722, endPoint x: 1083, endPoint y: 721, distance: 63.0
click at [1083, 721] on div "*" at bounding box center [863, 714] width 501 height 42
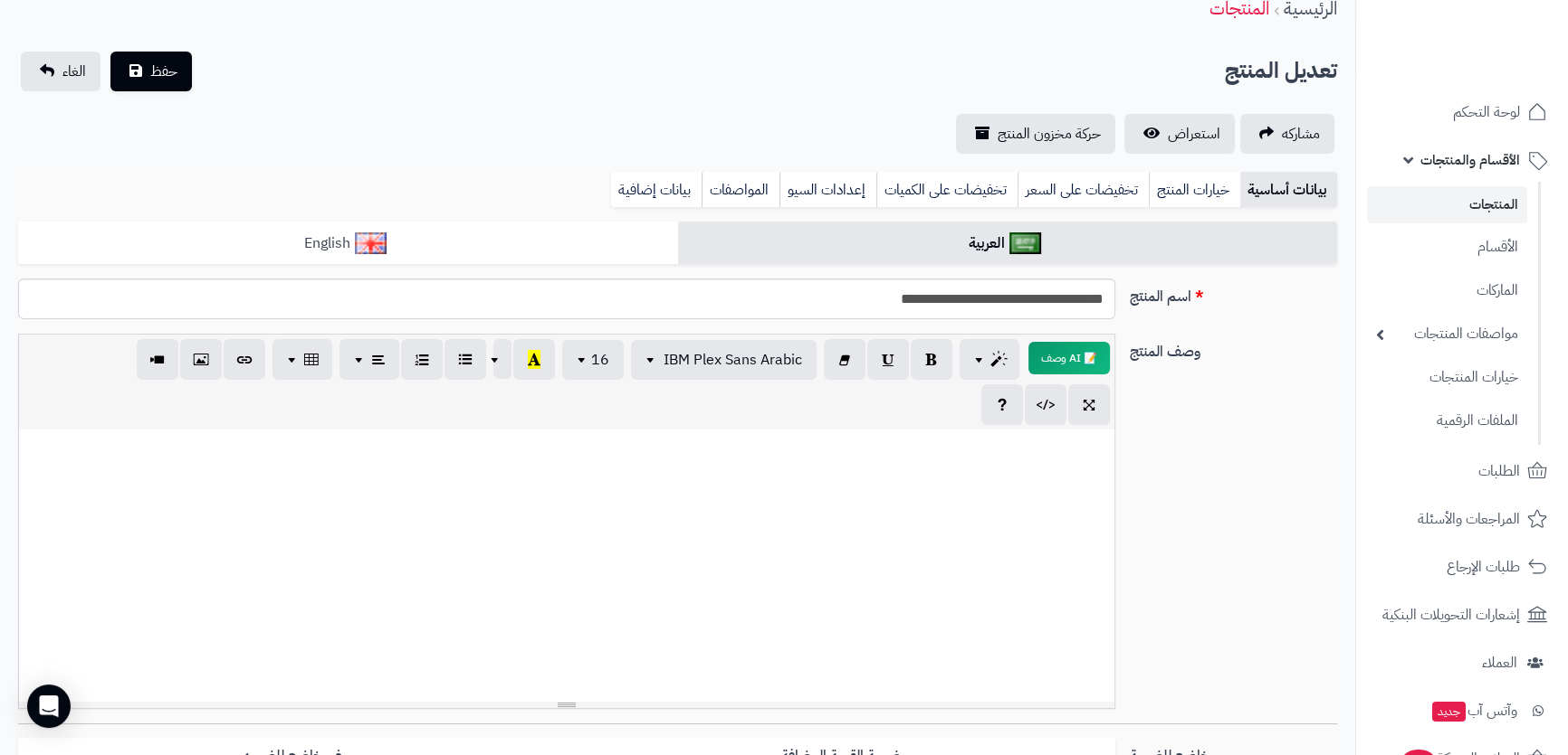
scroll to position [0, 0]
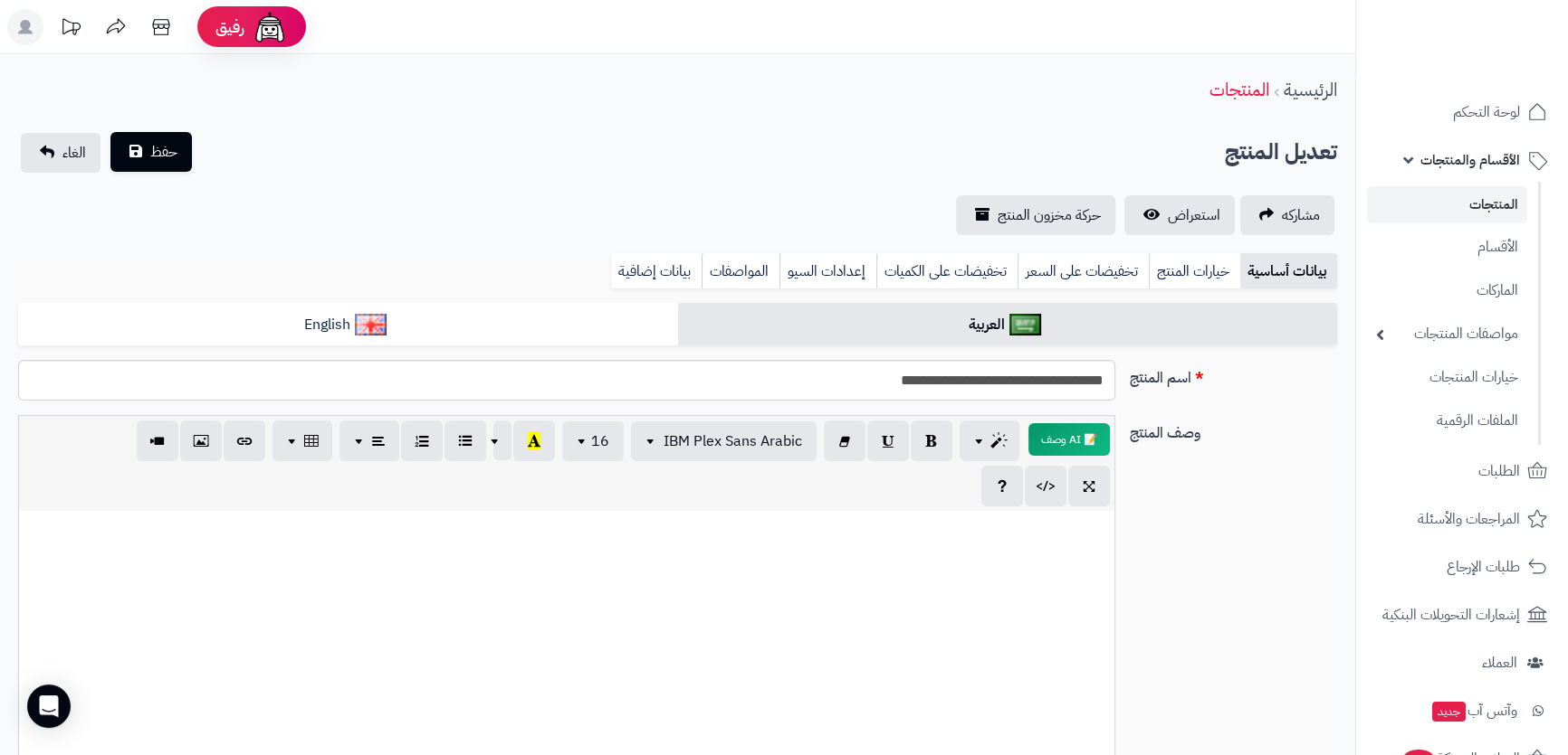
type input "**"
click at [159, 143] on button "حفظ" at bounding box center [151, 151] width 81 height 40
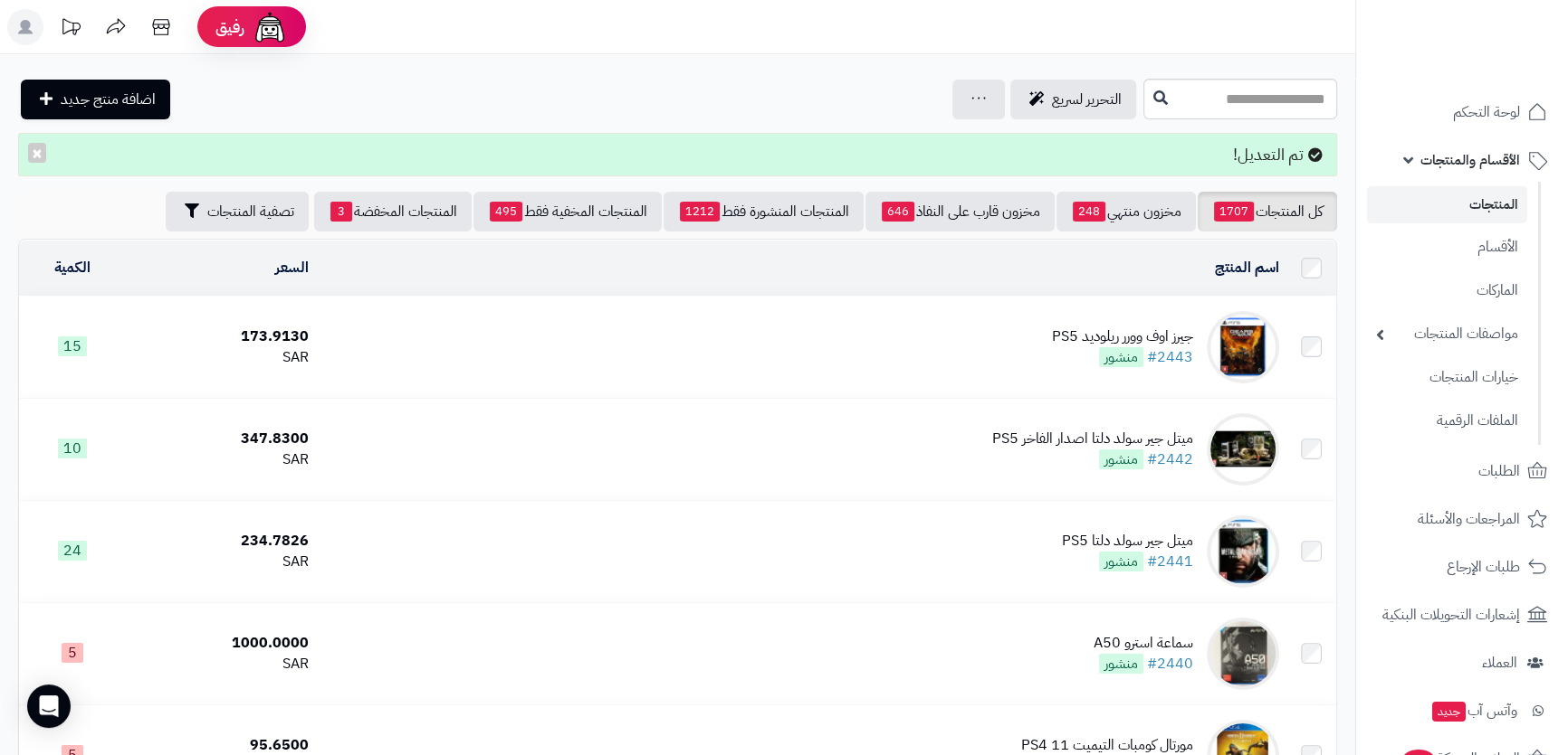
click at [1443, 169] on span "الأقسام والمنتجات" at bounding box center [1469, 160] width 100 height 25
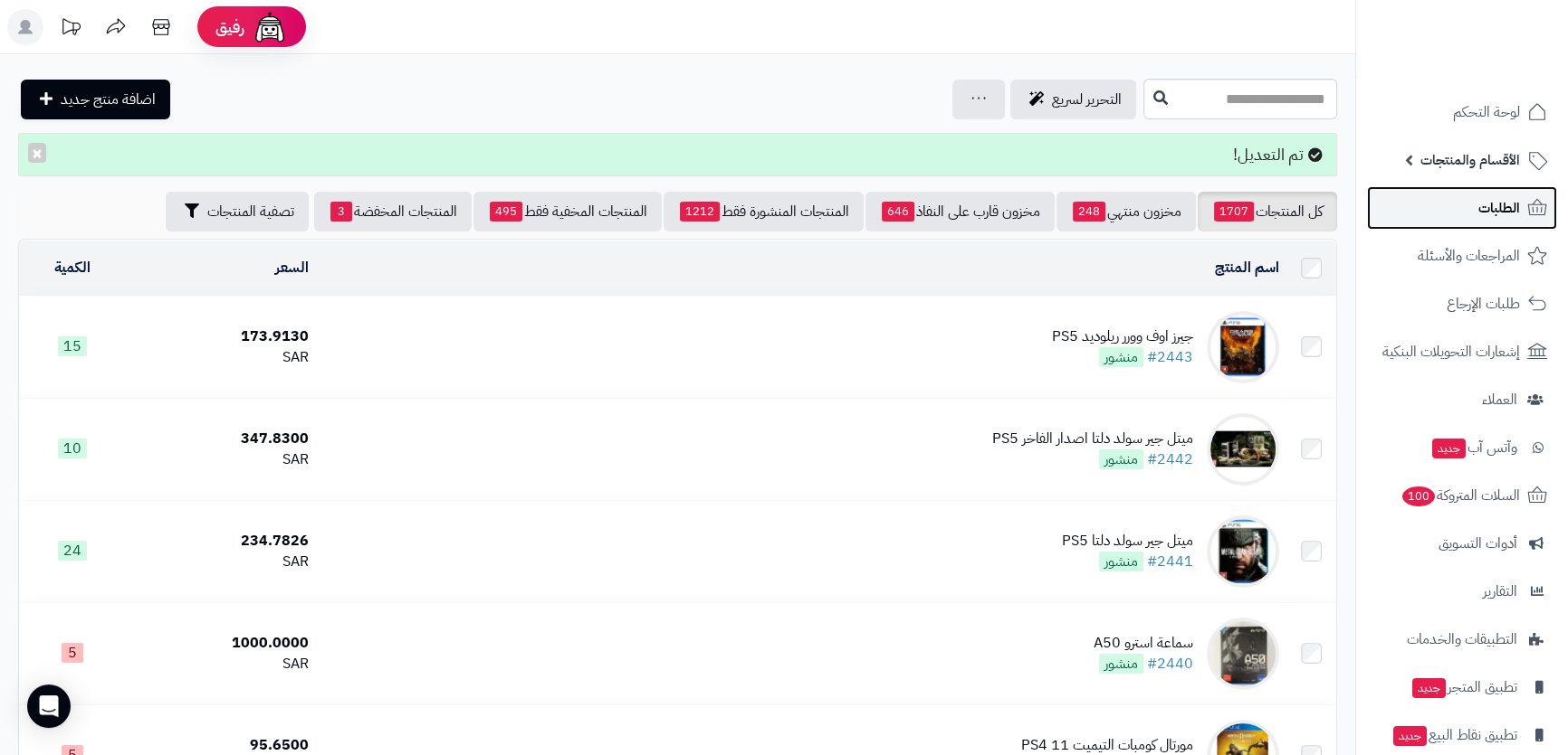
click at [1468, 214] on link "الطلبات" at bounding box center [1461, 207] width 190 height 44
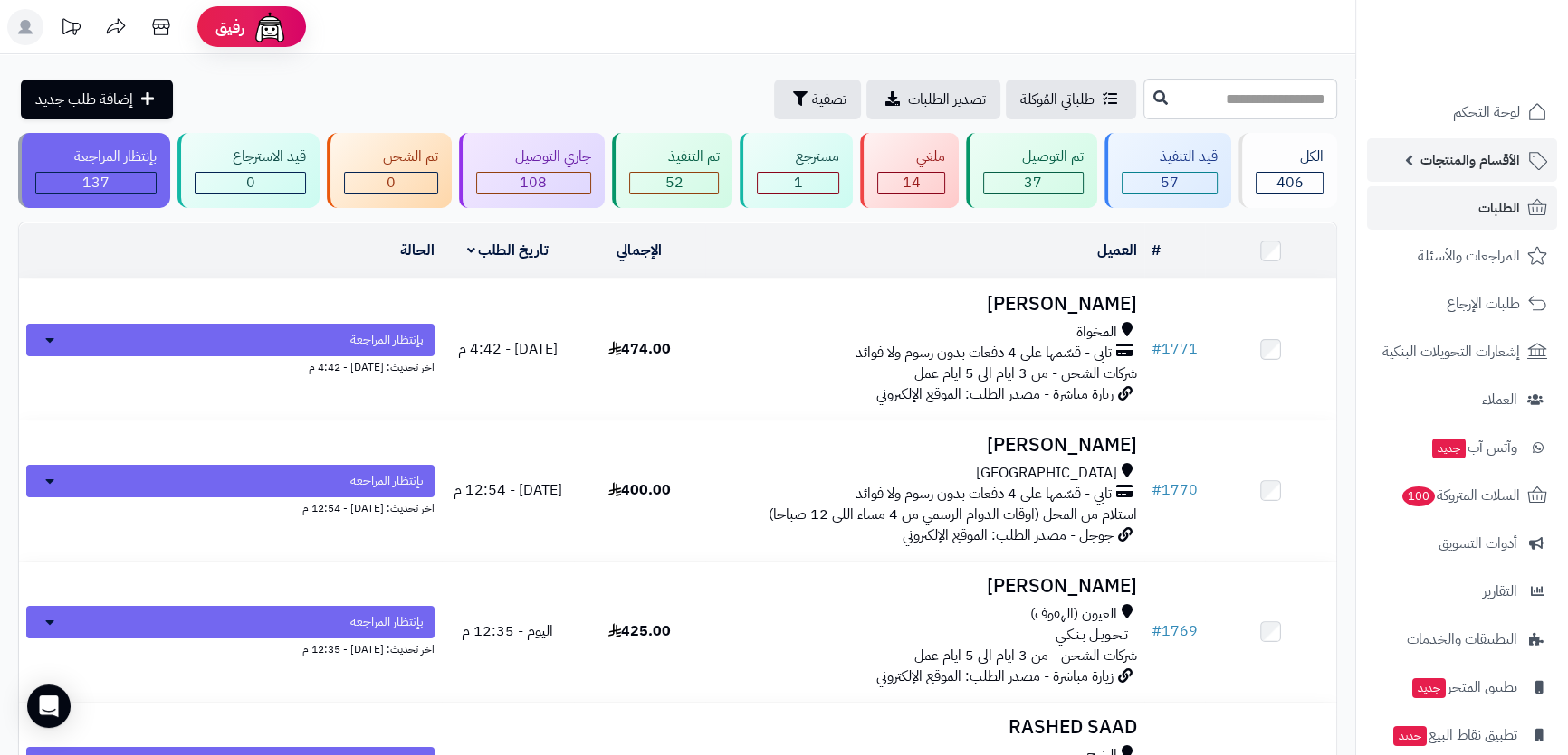
click at [1435, 163] on span "الأقسام والمنتجات" at bounding box center [1469, 160] width 100 height 25
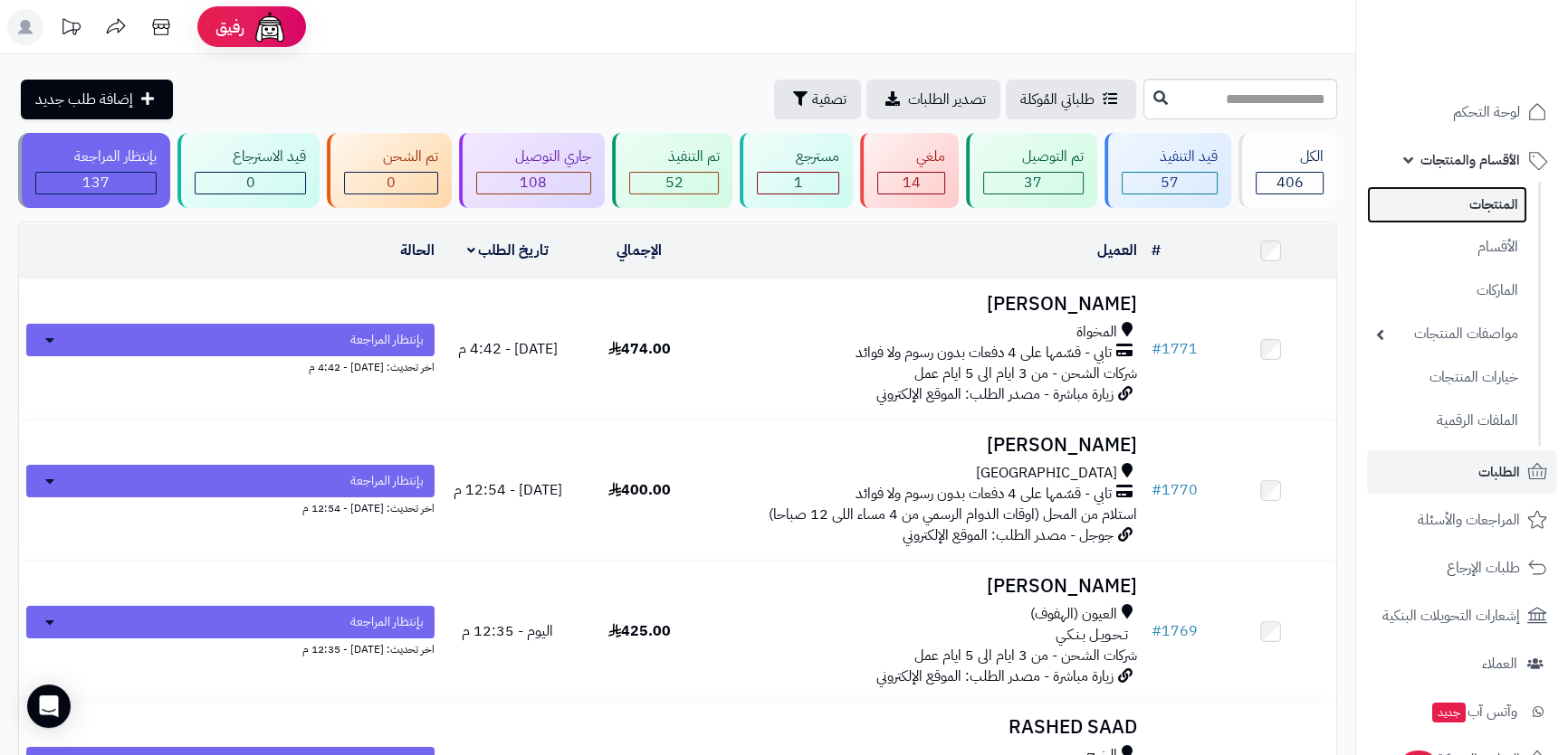
click at [1452, 210] on link "المنتجات" at bounding box center [1446, 204] width 160 height 37
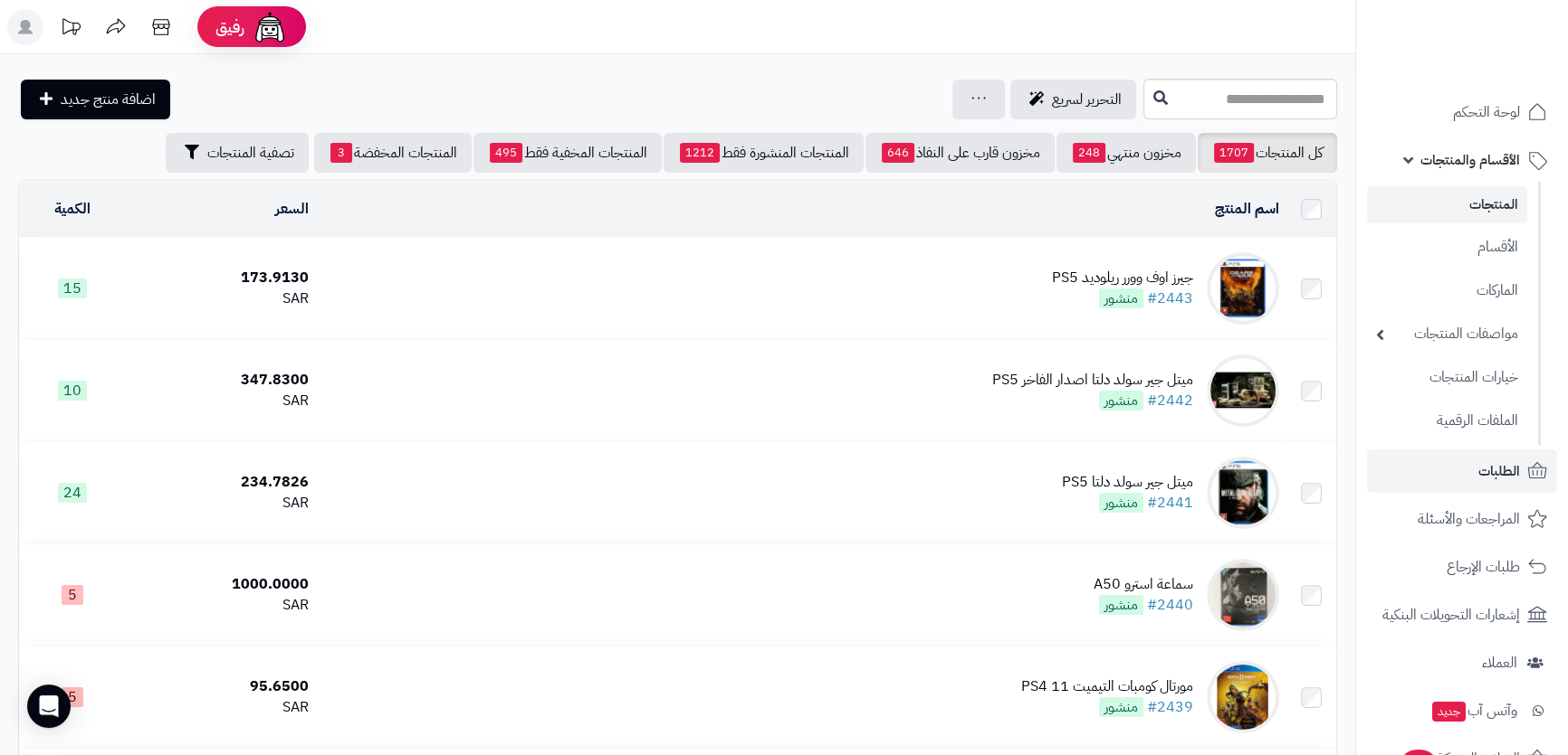
scroll to position [81, 0]
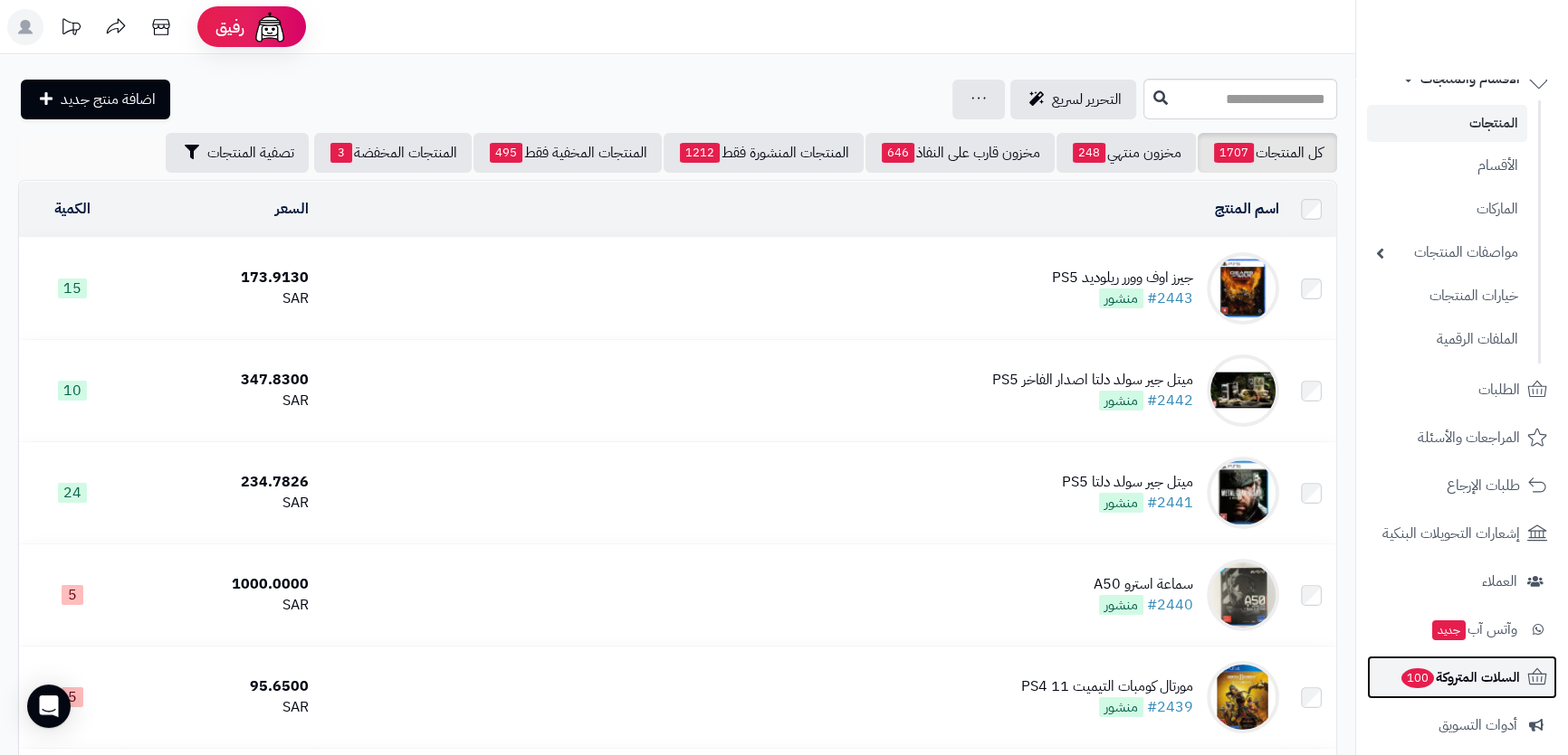
click at [1439, 669] on span "السلات المتروكة 100" at bounding box center [1459, 677] width 120 height 25
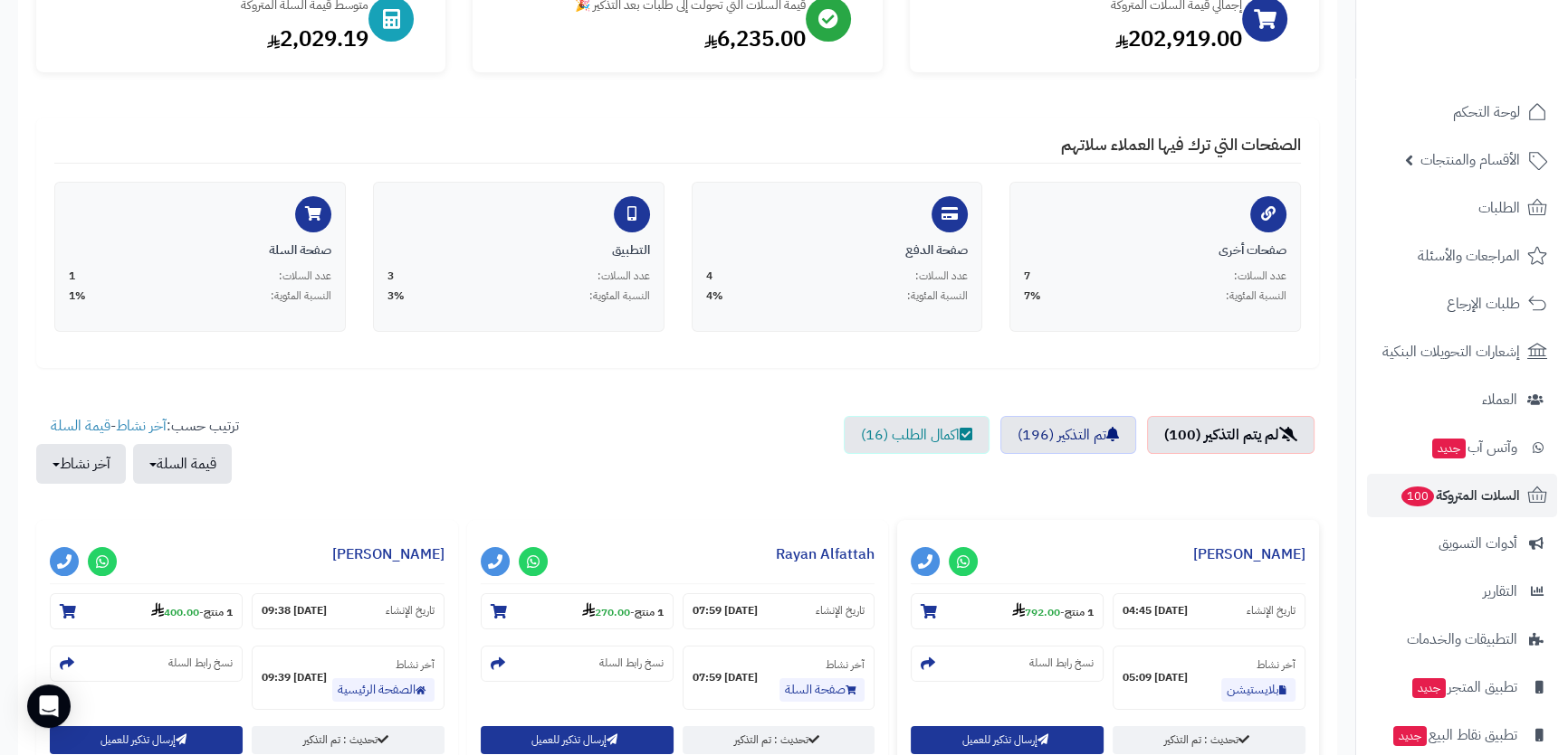
scroll to position [329, 0]
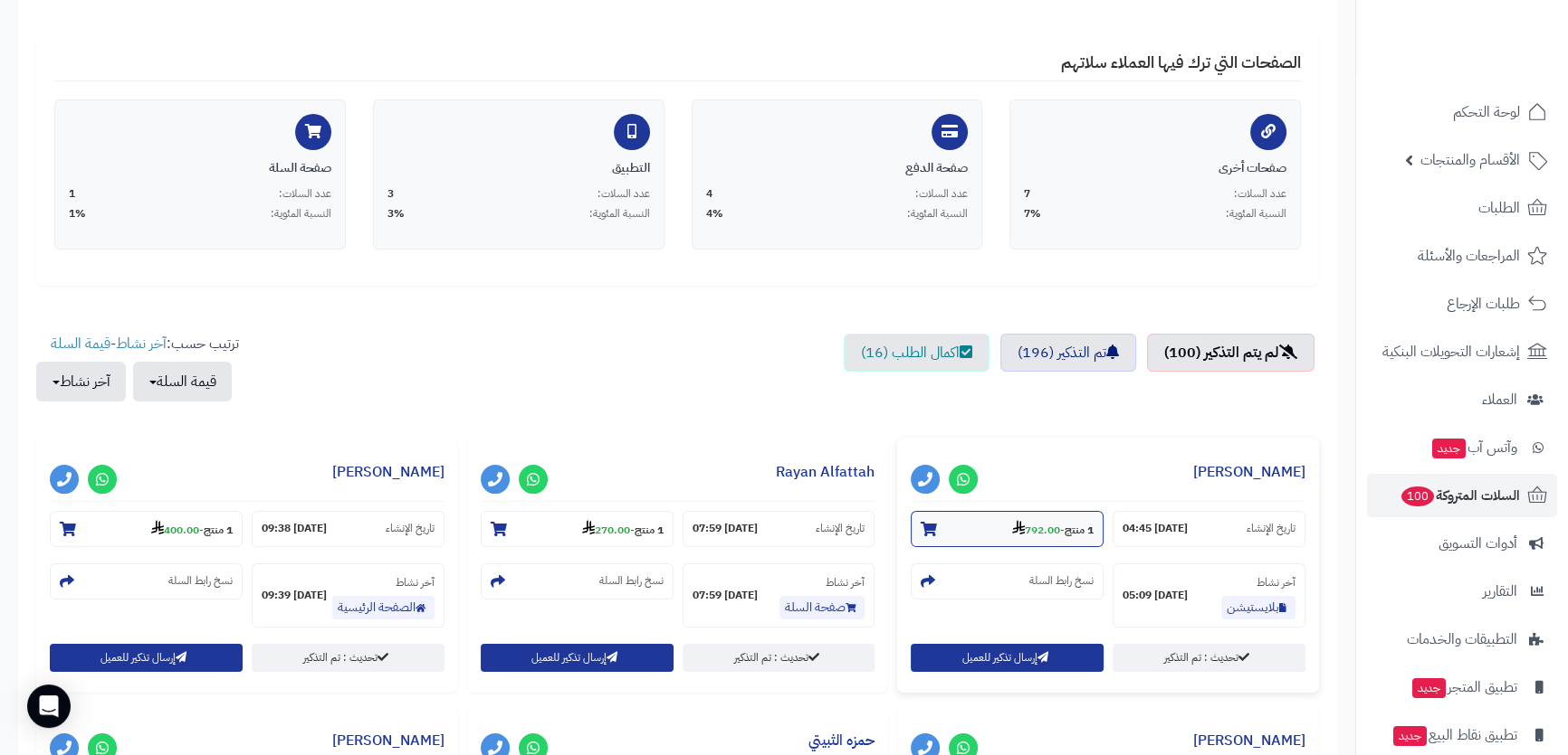
click at [970, 525] on section "1 منتج - 792.00" at bounding box center [1007, 528] width 193 height 36
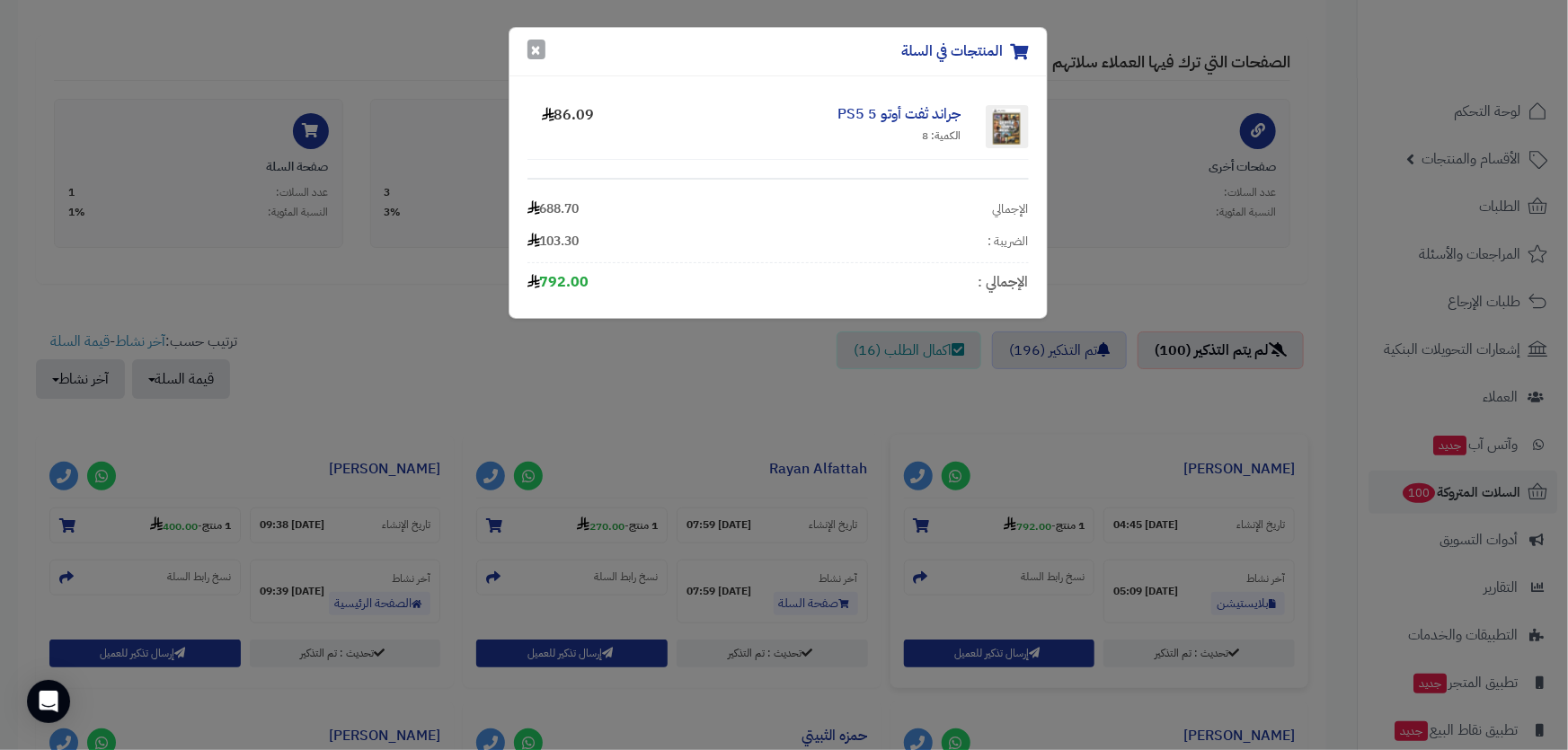
click at [528, 46] on button "×" at bounding box center [536, 49] width 18 height 20
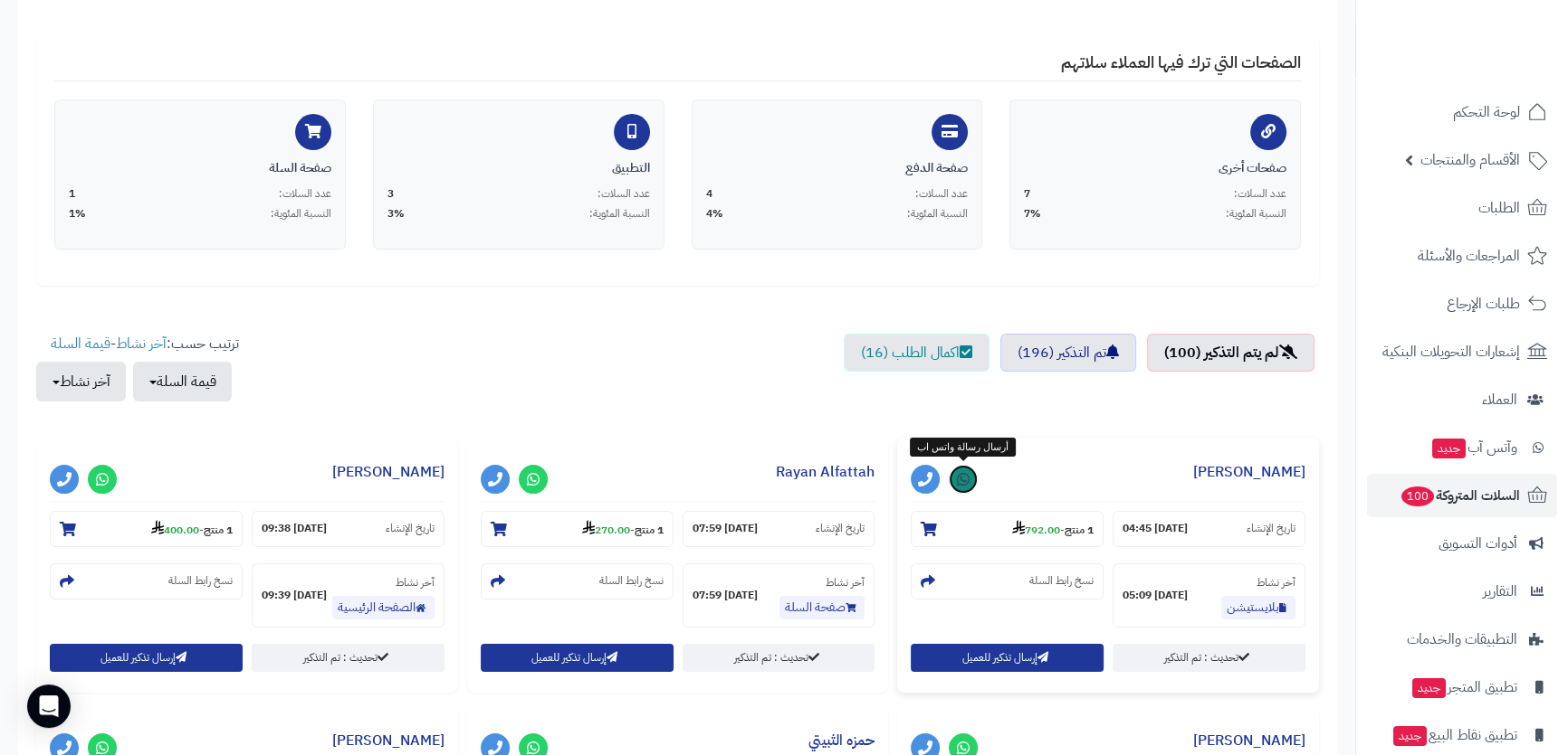
click at [952, 488] on link at bounding box center [963, 480] width 29 height 29
click at [107, 482] on icon at bounding box center [102, 479] width 13 height 15
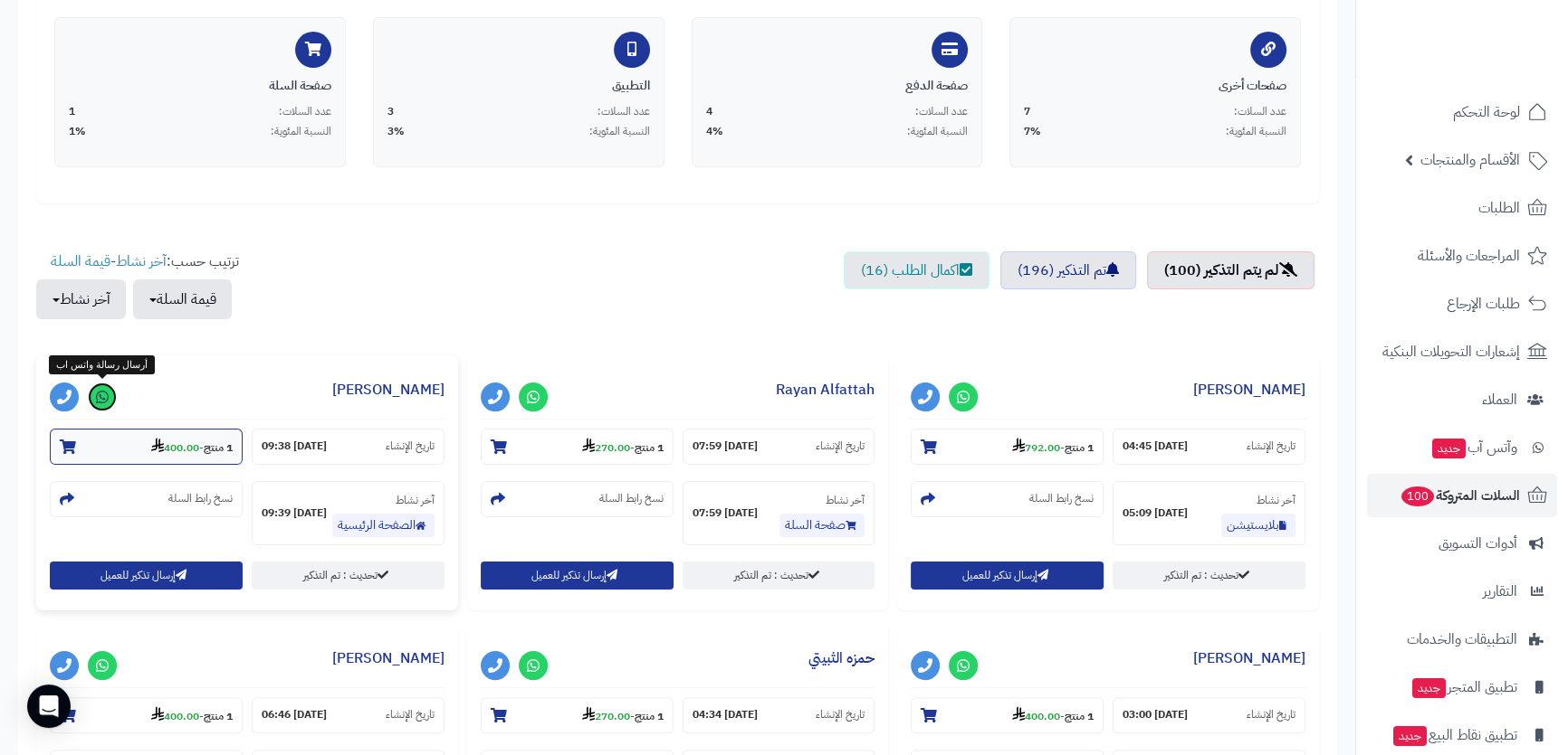
scroll to position [576, 0]
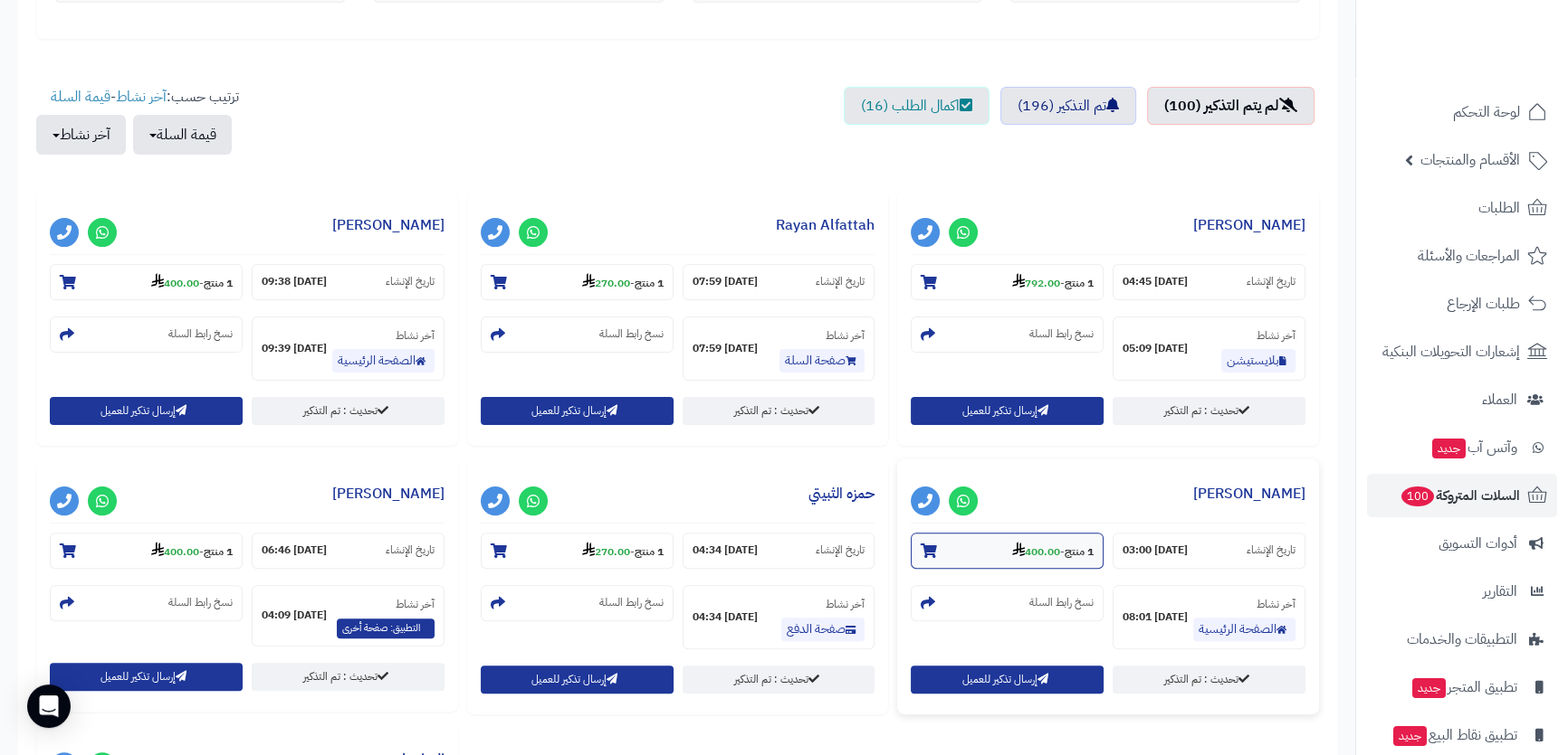
click at [1060, 547] on small "1 منتج - 400.00" at bounding box center [1053, 551] width 81 height 18
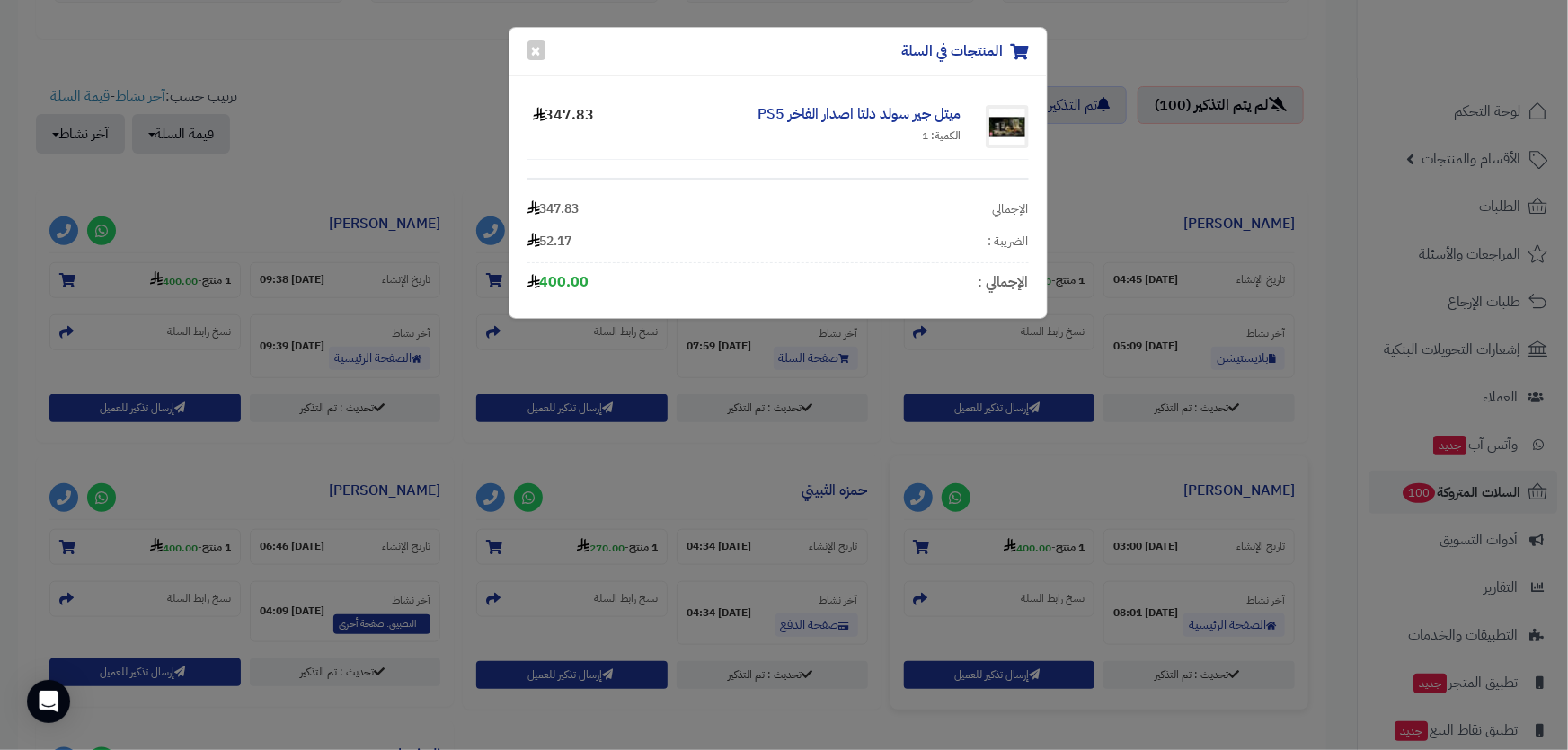
click at [950, 495] on div "المنتجات في السلة × ميتل جير سولد دلتا اصدار الفاخر PS5 الكمية: 1 347.83 الإجما…" at bounding box center [784, 375] width 1568 height 750
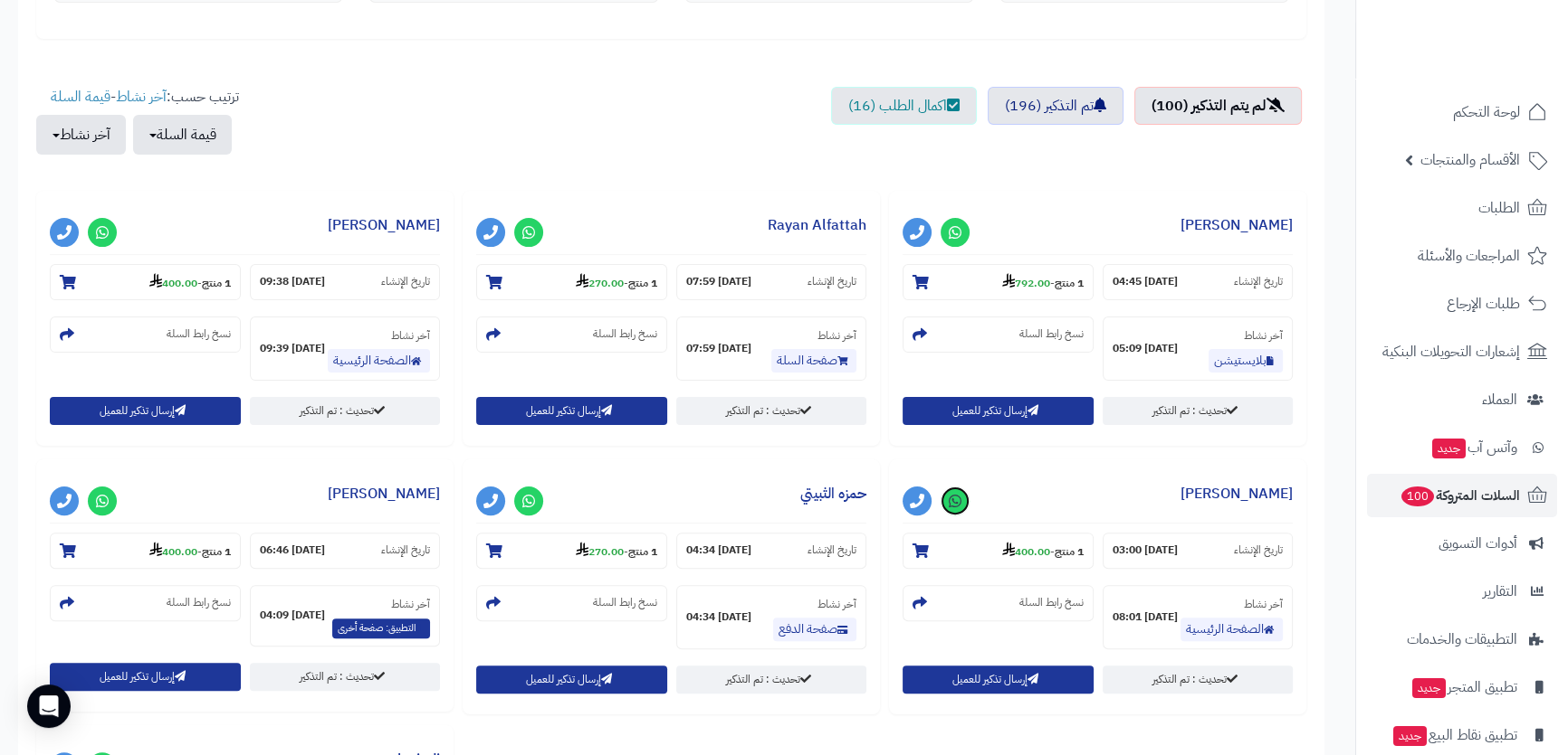
click at [958, 499] on icon at bounding box center [954, 501] width 13 height 15
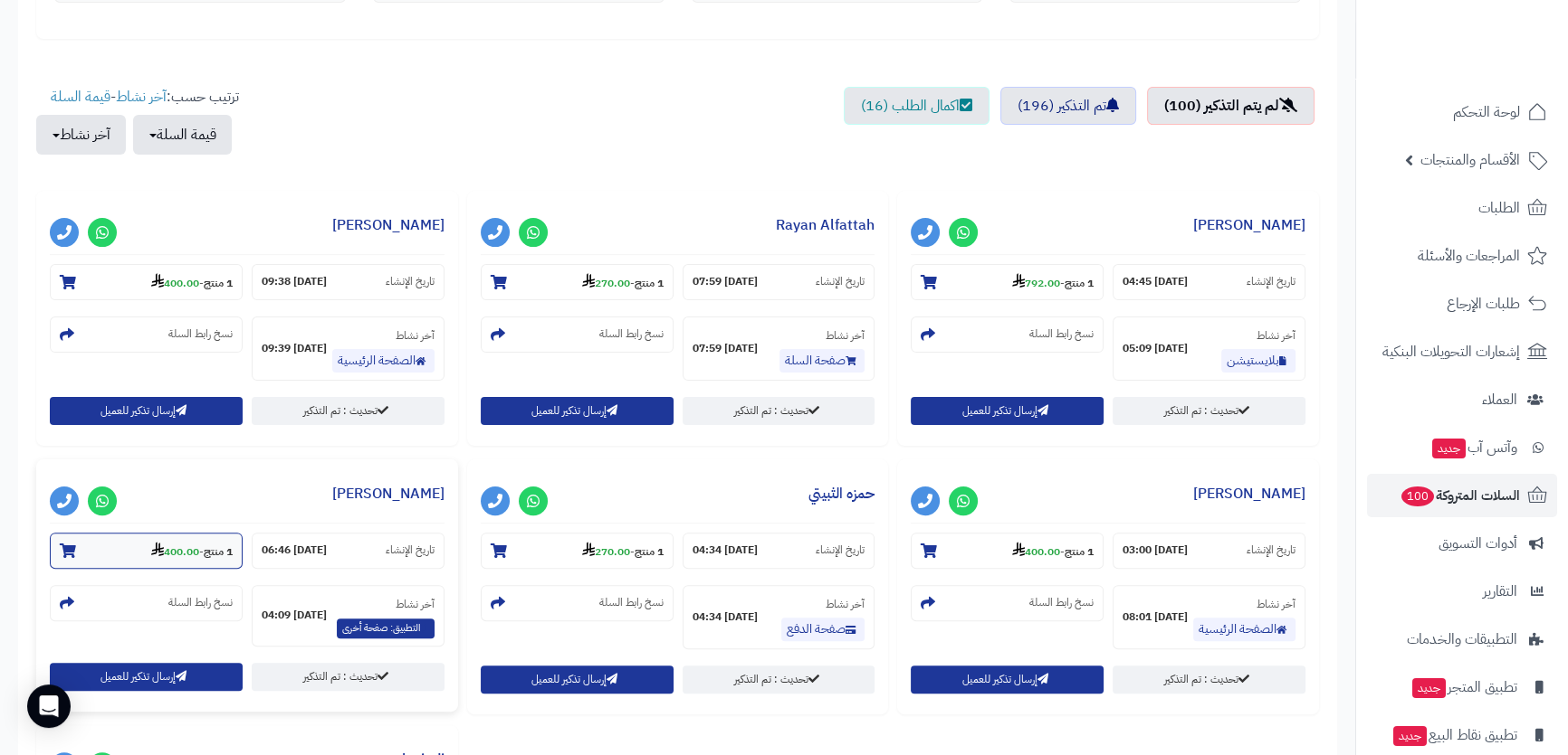
click at [198, 547] on small "1 منتج - 400.00" at bounding box center [192, 551] width 81 height 18
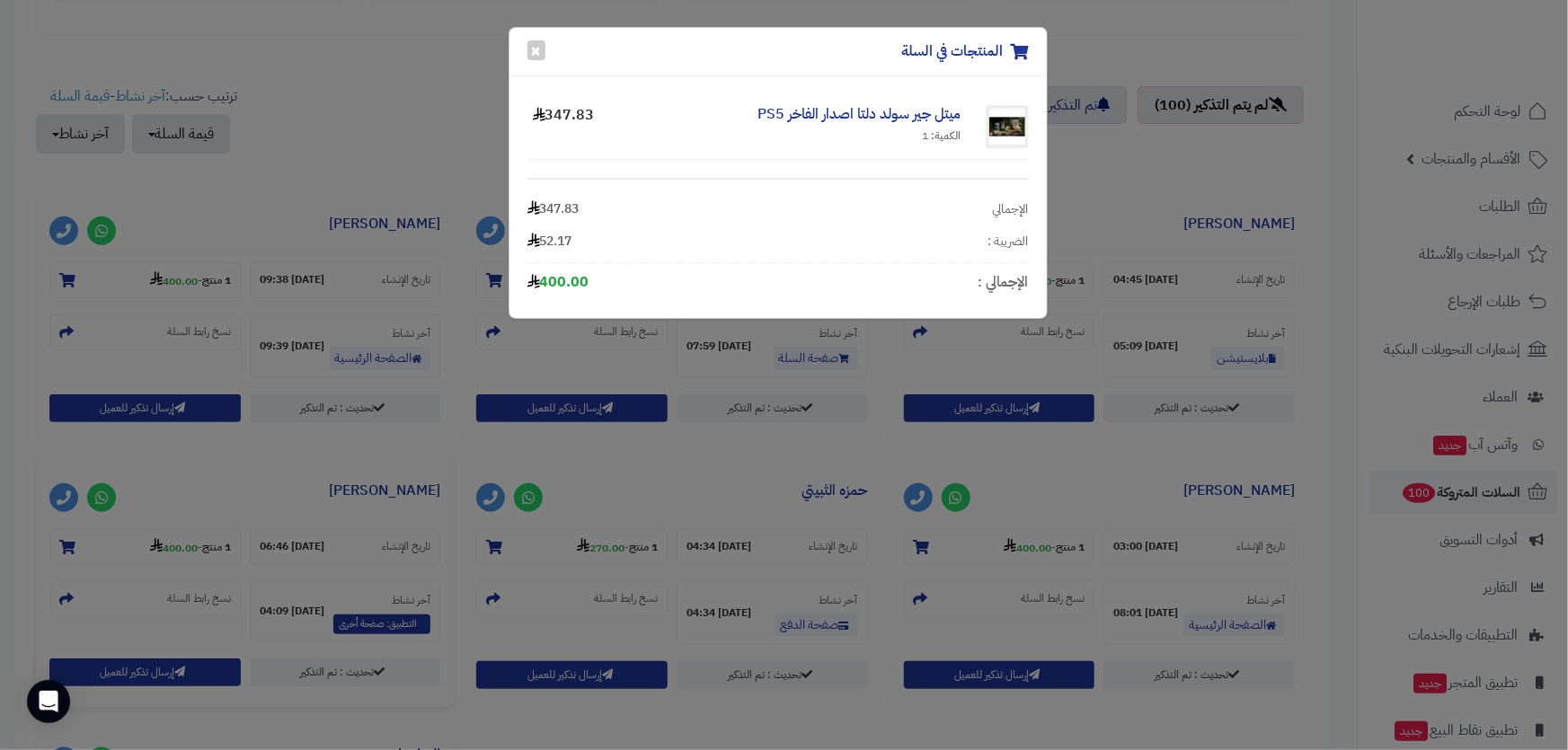
click at [94, 504] on div "المنتجات في السلة × ميتل جير سولد دلتا اصدار الفاخر PS5 الكمية: 1 347.83 الإجما…" at bounding box center [784, 375] width 1568 height 750
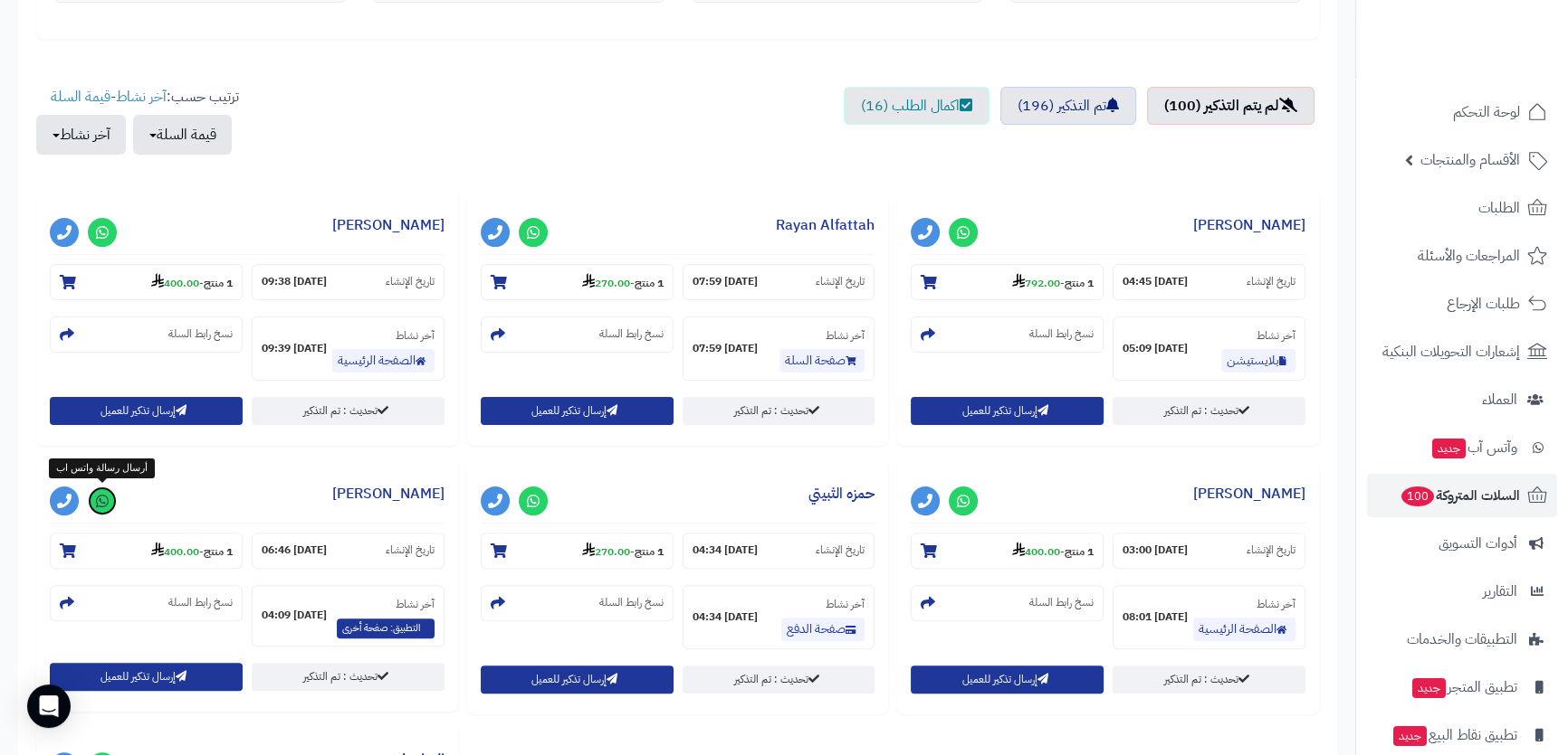
click at [98, 505] on icon at bounding box center [102, 501] width 13 height 15
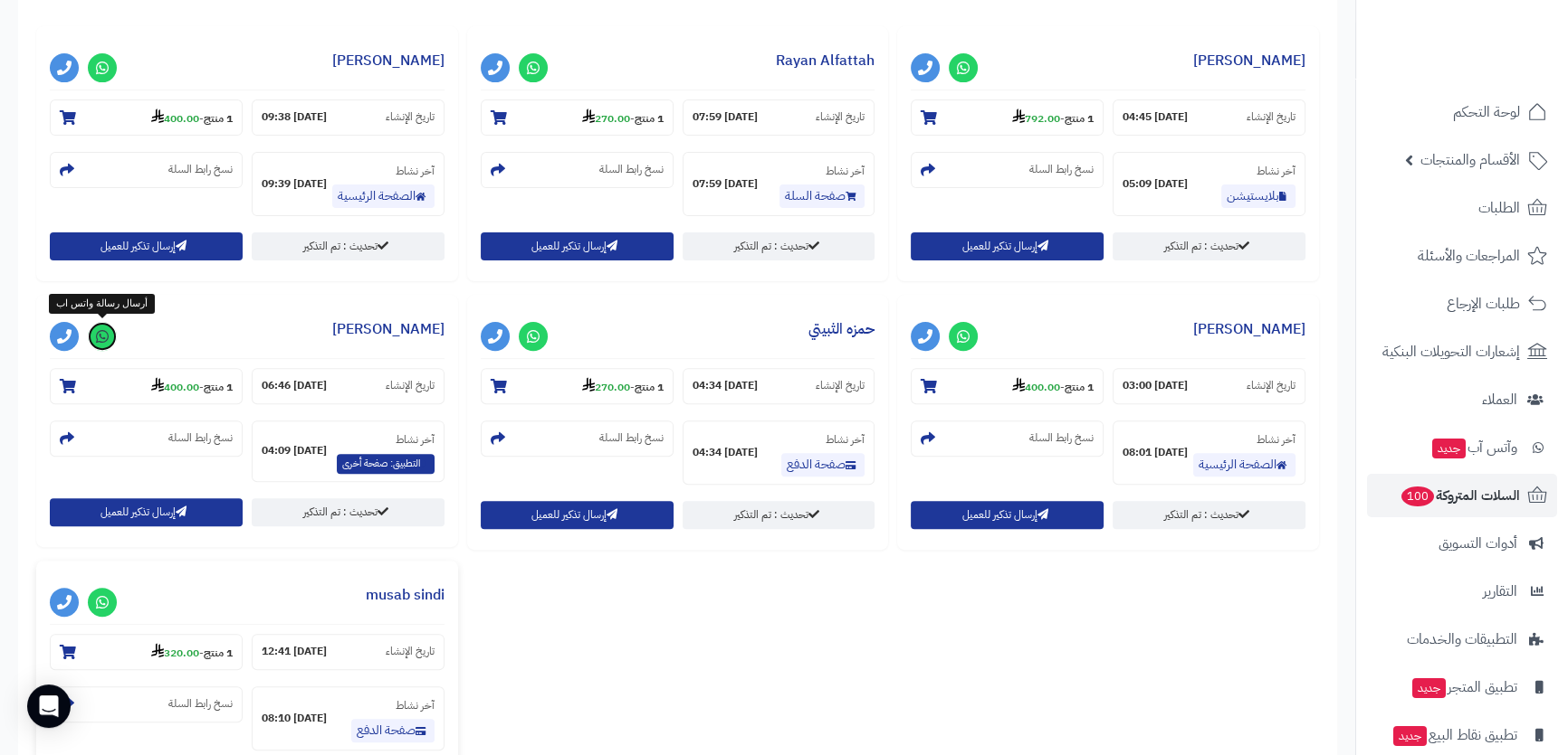
scroll to position [904, 0]
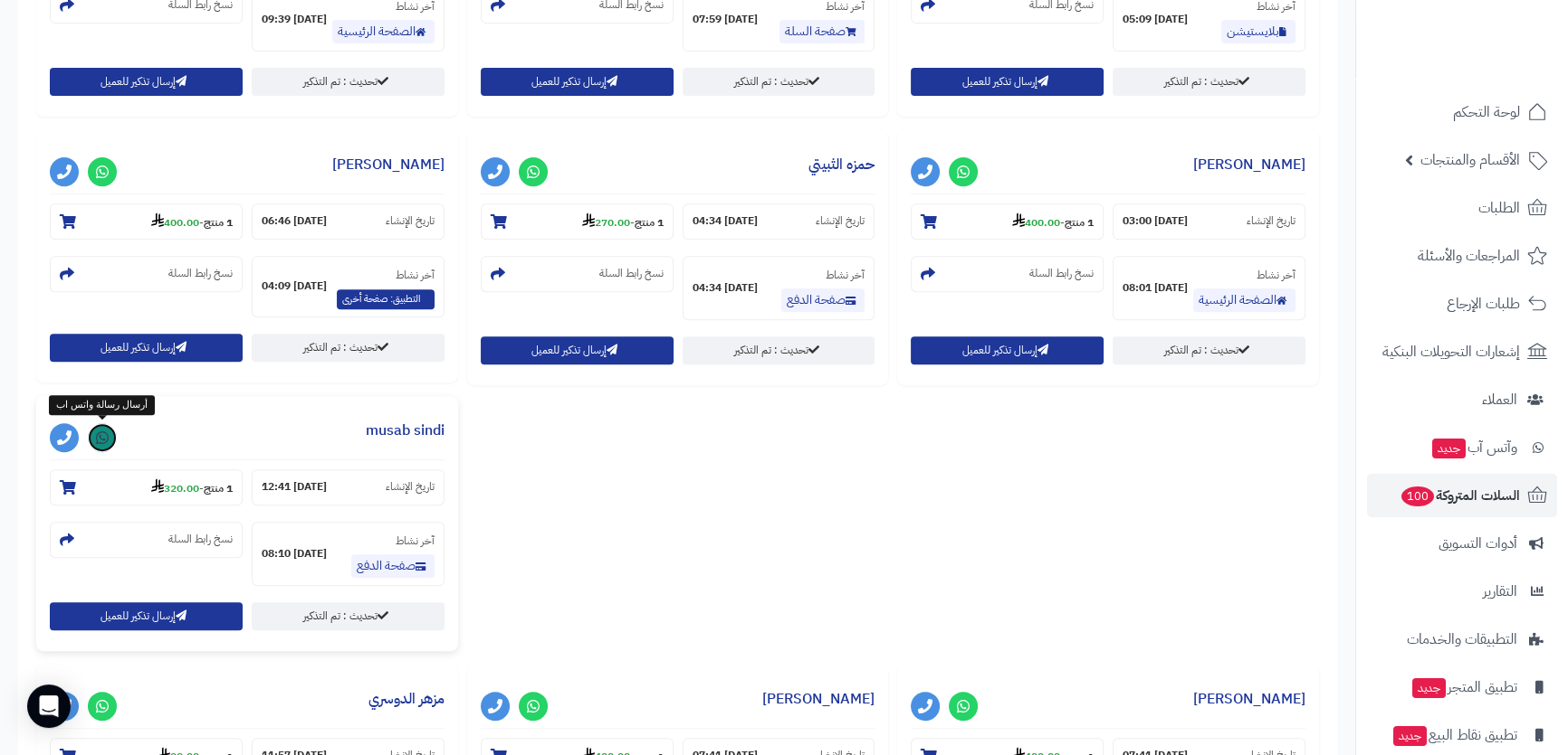
click at [104, 435] on icon at bounding box center [102, 437] width 13 height 15
click at [113, 431] on link at bounding box center [103, 438] width 29 height 29
click at [177, 481] on strong "320.00" at bounding box center [175, 488] width 48 height 16
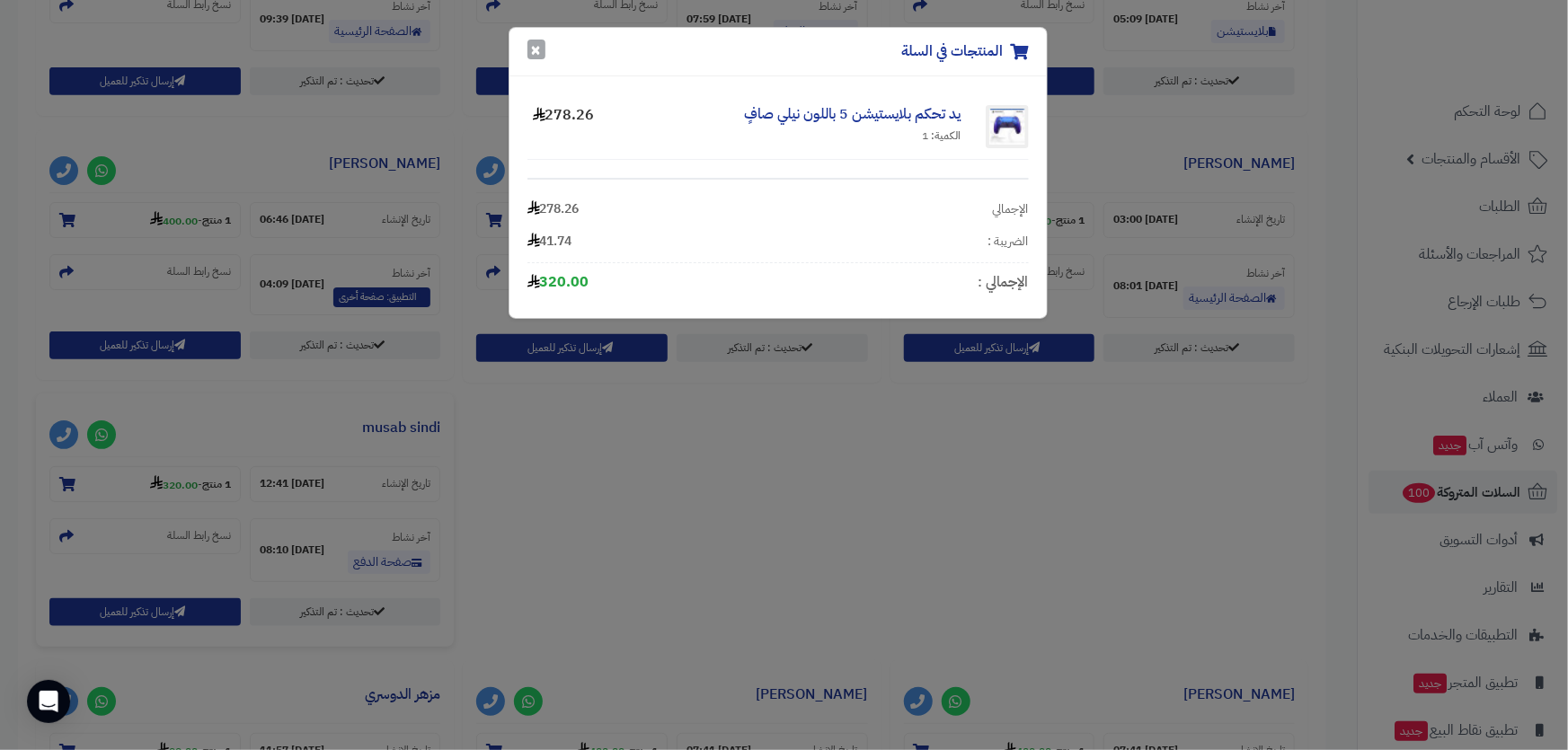
click at [536, 47] on button "×" at bounding box center [536, 49] width 18 height 20
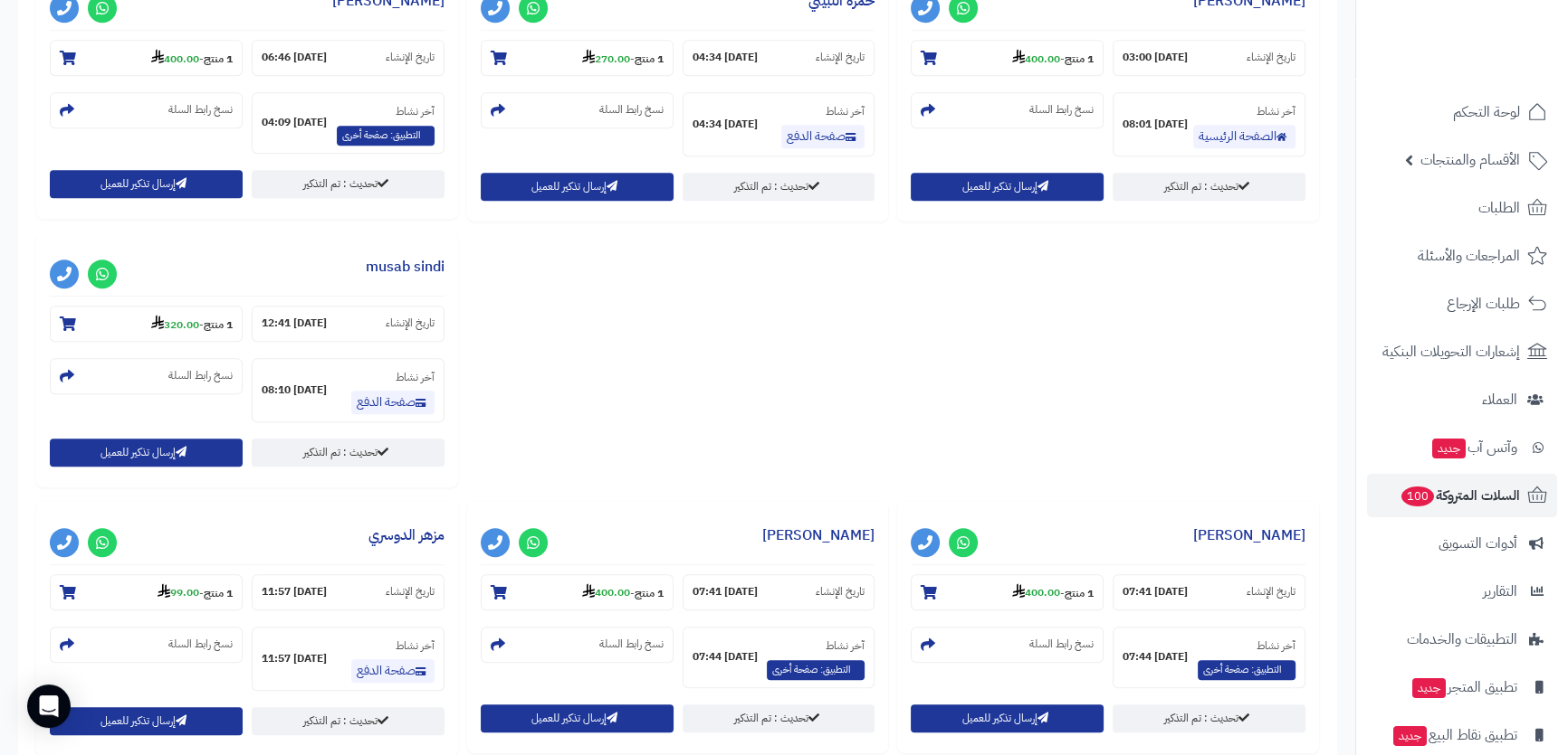
scroll to position [1150, 0]
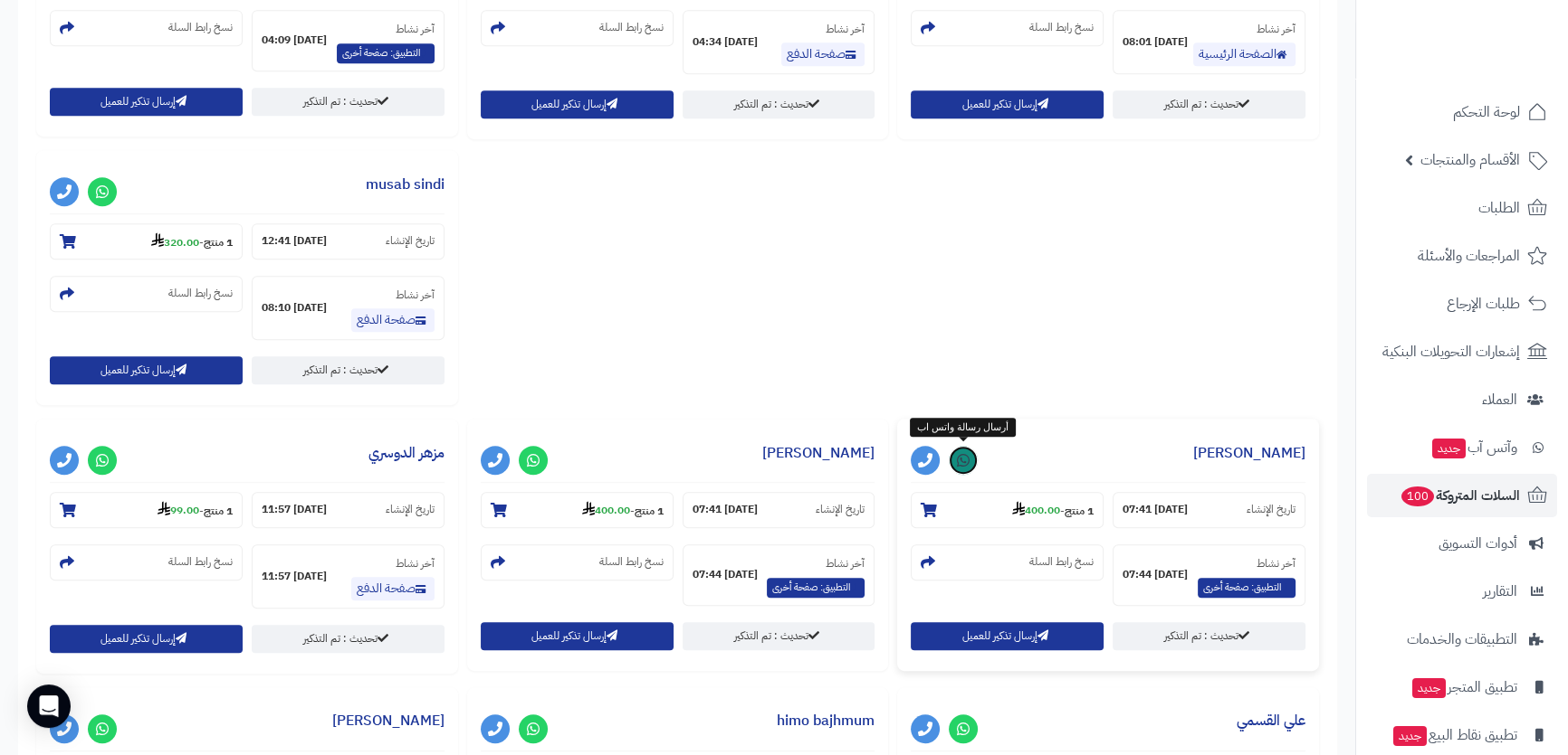
click at [965, 458] on icon at bounding box center [963, 460] width 13 height 15
